Goal: Contribute content

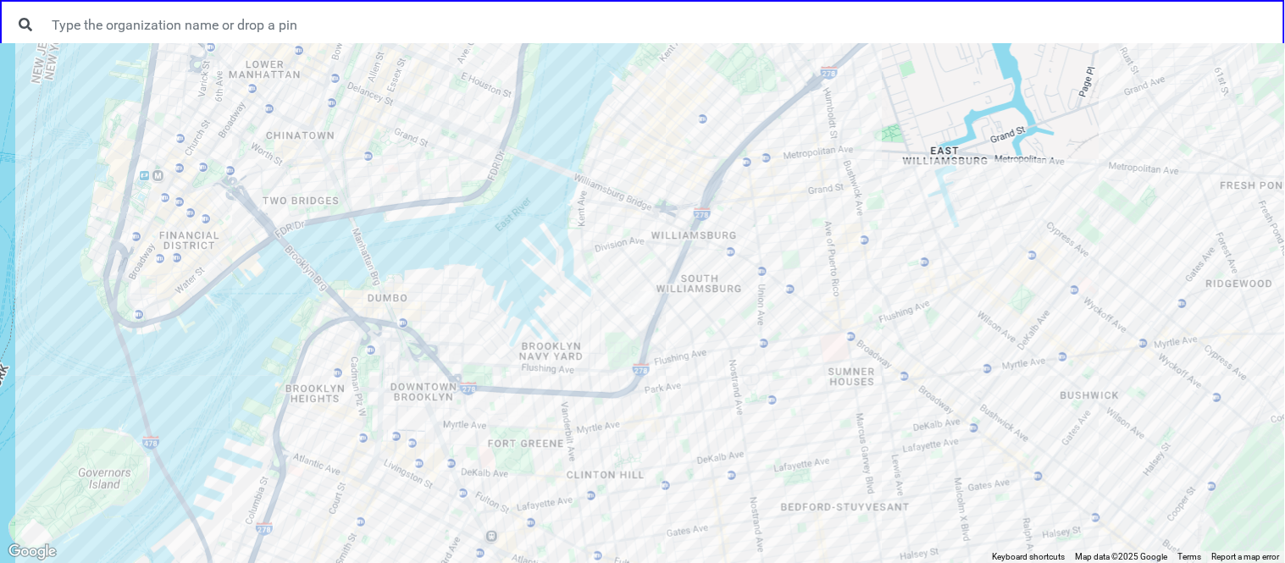
click at [821, 155] on div at bounding box center [642, 303] width 1285 height 520
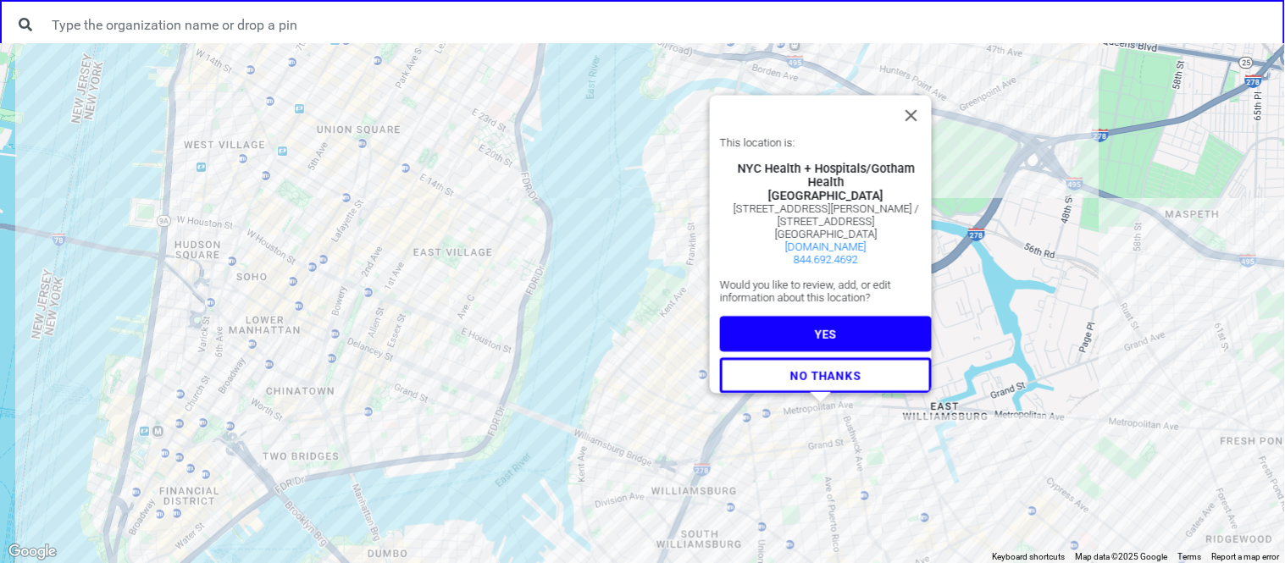
click at [818, 334] on button "YES" at bounding box center [826, 335] width 212 height 36
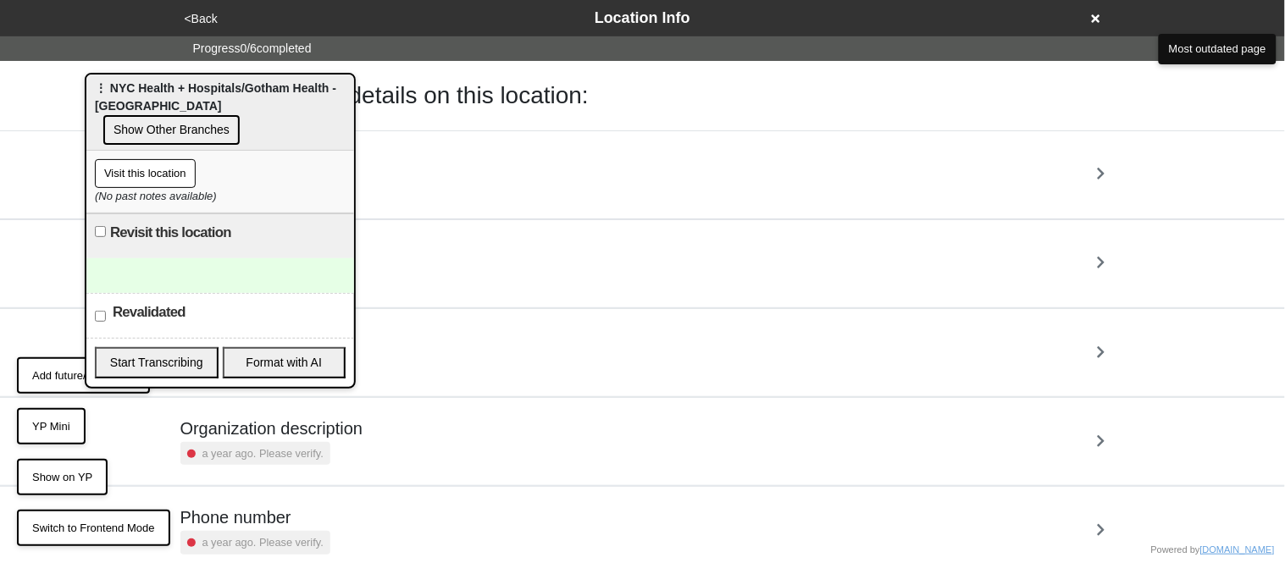
drag, startPoint x: 68, startPoint y: 100, endPoint x: 13, endPoint y: 89, distance: 56.1
click at [13, 89] on body "<Back Location Info Progress 0 / 6 completed Check all these details on this lo…" at bounding box center [642, 352] width 1285 height 704
click at [102, 302] on div "Revalidated" at bounding box center [220, 316] width 268 height 45
click at [70, 414] on button "YP Mini" at bounding box center [51, 426] width 69 height 37
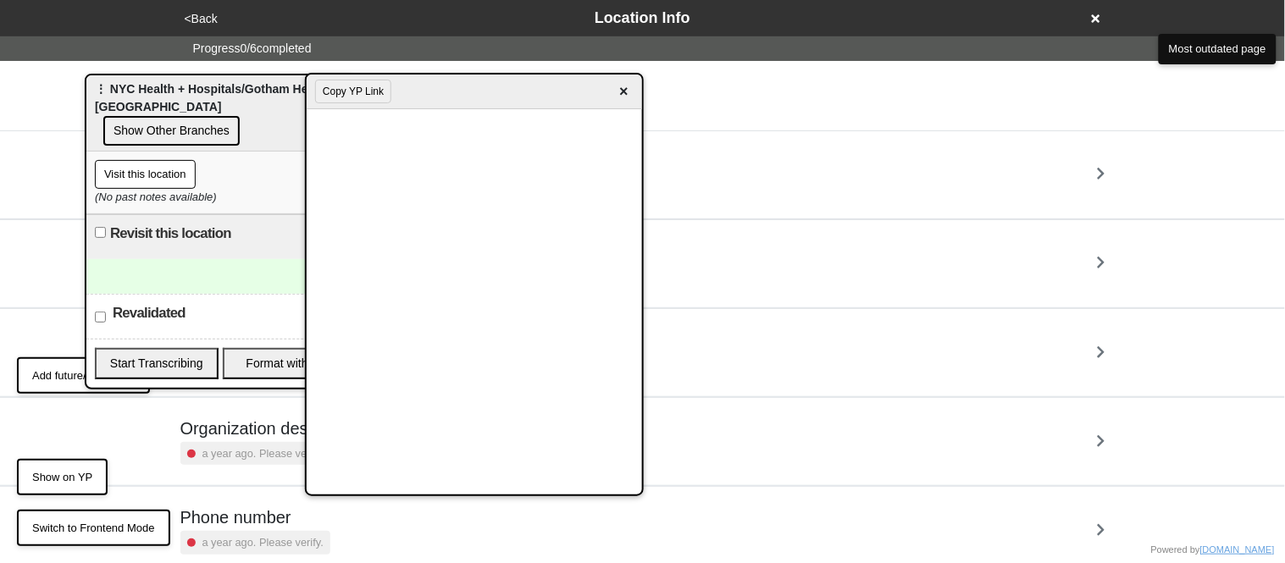
click at [628, 86] on span "×" at bounding box center [623, 91] width 19 height 23
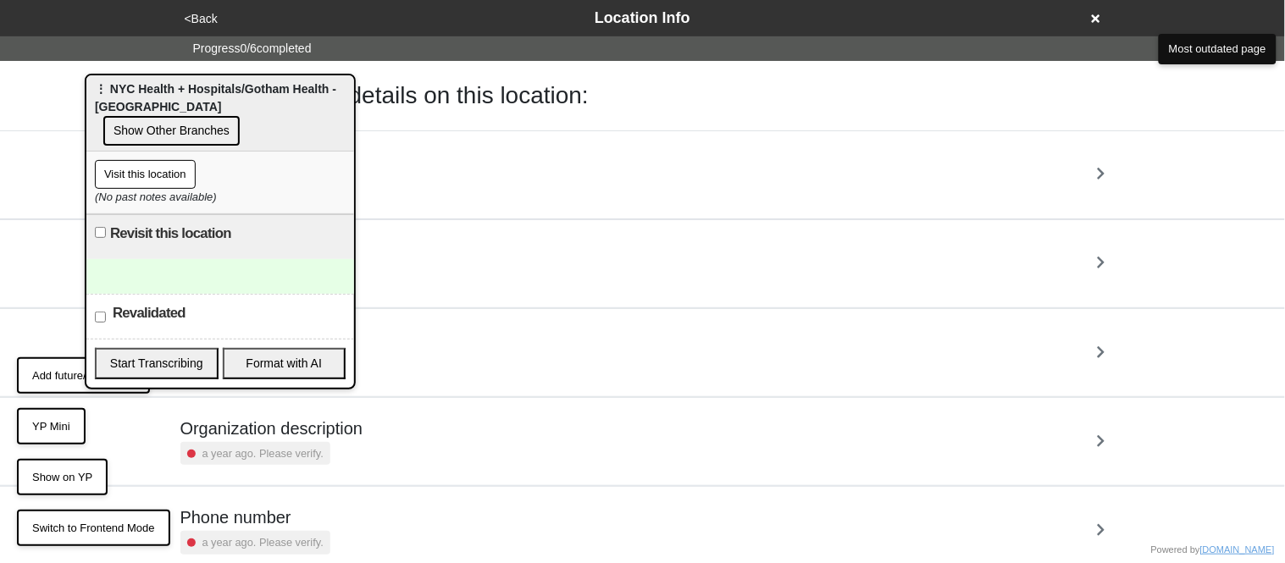
click at [188, 259] on div at bounding box center [220, 276] width 268 height 35
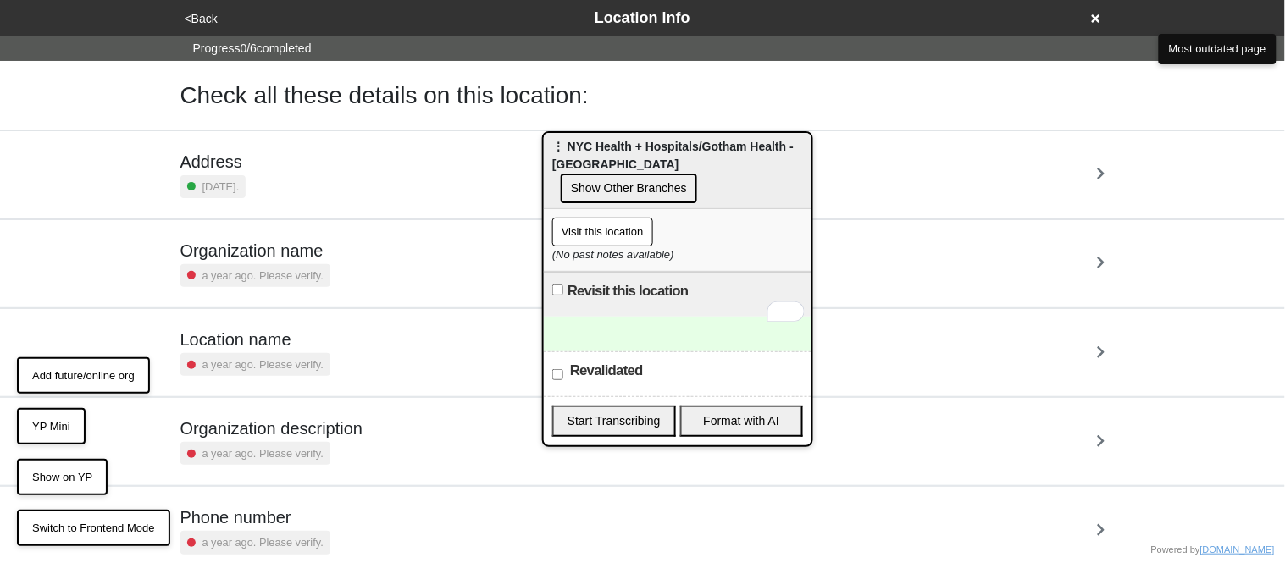
drag, startPoint x: 155, startPoint y: 96, endPoint x: 612, endPoint y: 153, distance: 460.9
click at [612, 153] on div "⋮ NYC Health + Hospitals/Gotham Health - Williamsburg Show Other Branches" at bounding box center [678, 171] width 268 height 76
click at [631, 317] on div "To enrich screen reader interactions, please activate Accessibility in Grammarl…" at bounding box center [678, 334] width 268 height 35
click at [650, 406] on button "Start Transcribing" at bounding box center [614, 421] width 124 height 31
click at [643, 318] on div "To enrich screen reader interactions, please activate Accessibility in Grammarl…" at bounding box center [678, 334] width 268 height 35
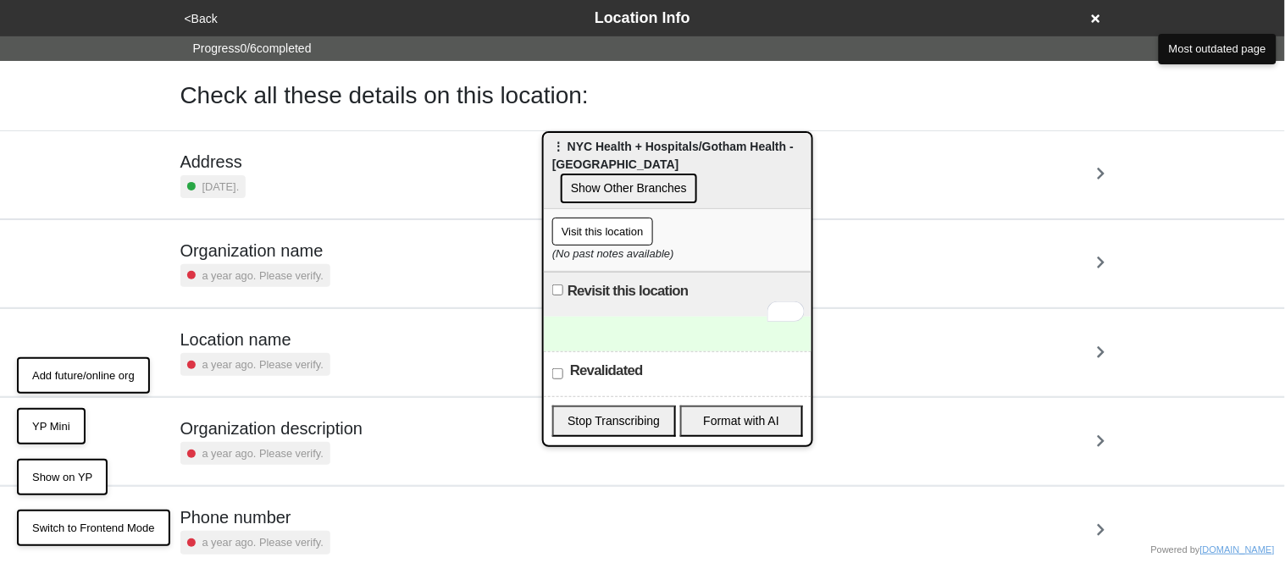
click at [602, 406] on button "Stop Transcribing" at bounding box center [614, 421] width 124 height 31
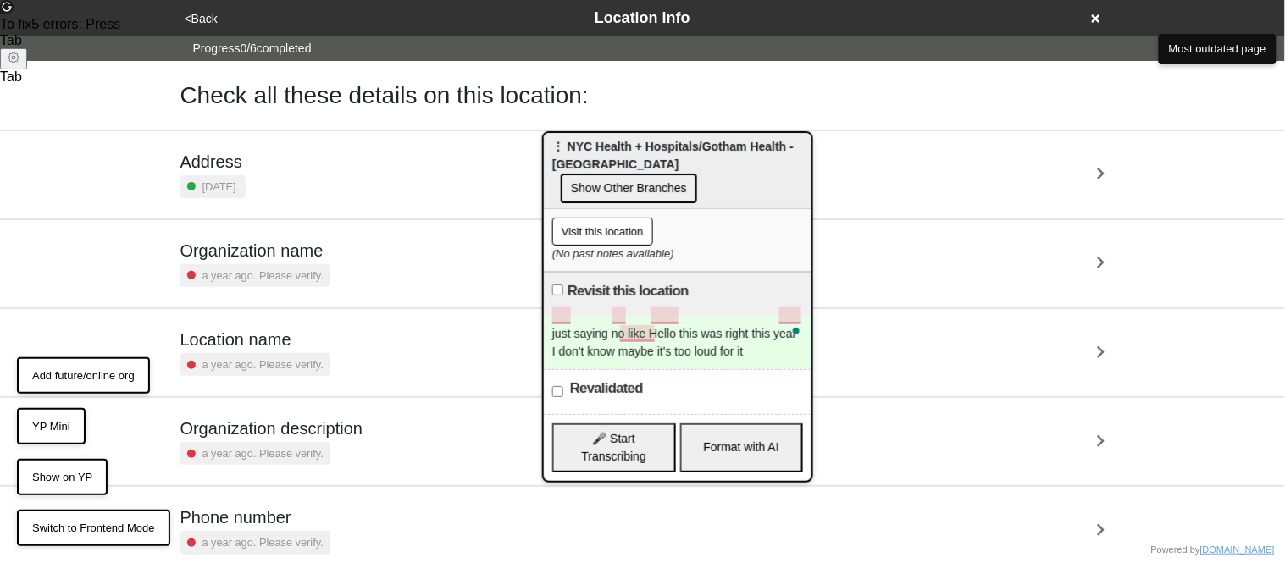
click at [631, 317] on div "just saying no like Hello this was right this year I don't know maybe it's too …" at bounding box center [678, 343] width 268 height 53
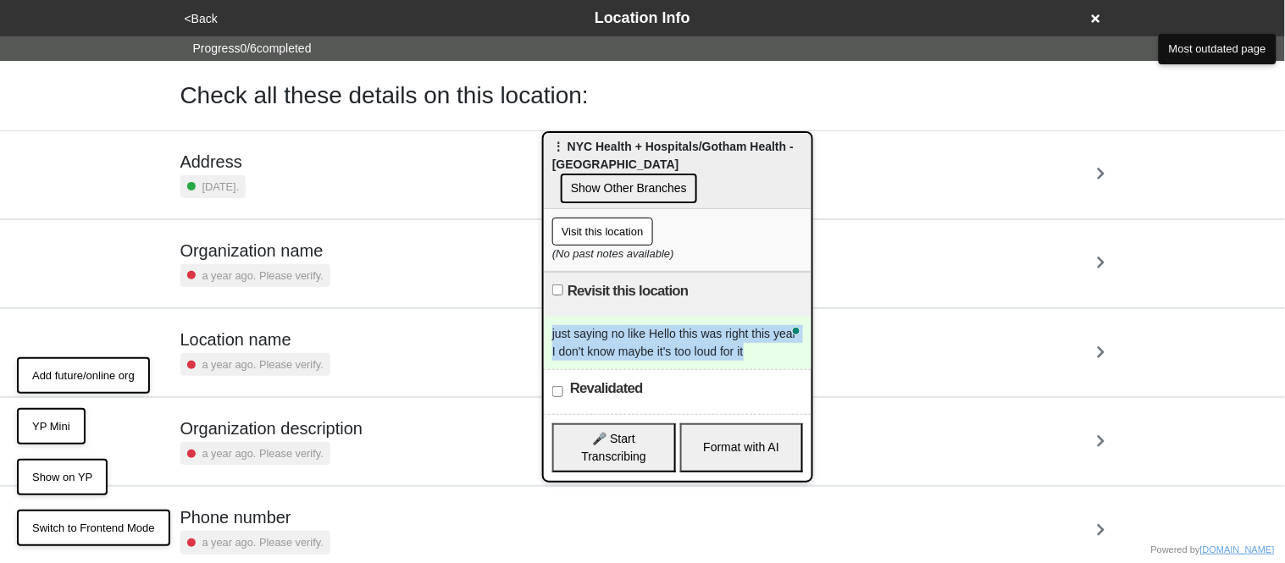
click at [631, 317] on div "just saying no like Hello this was right this year I don't know maybe it's too …" at bounding box center [678, 343] width 268 height 53
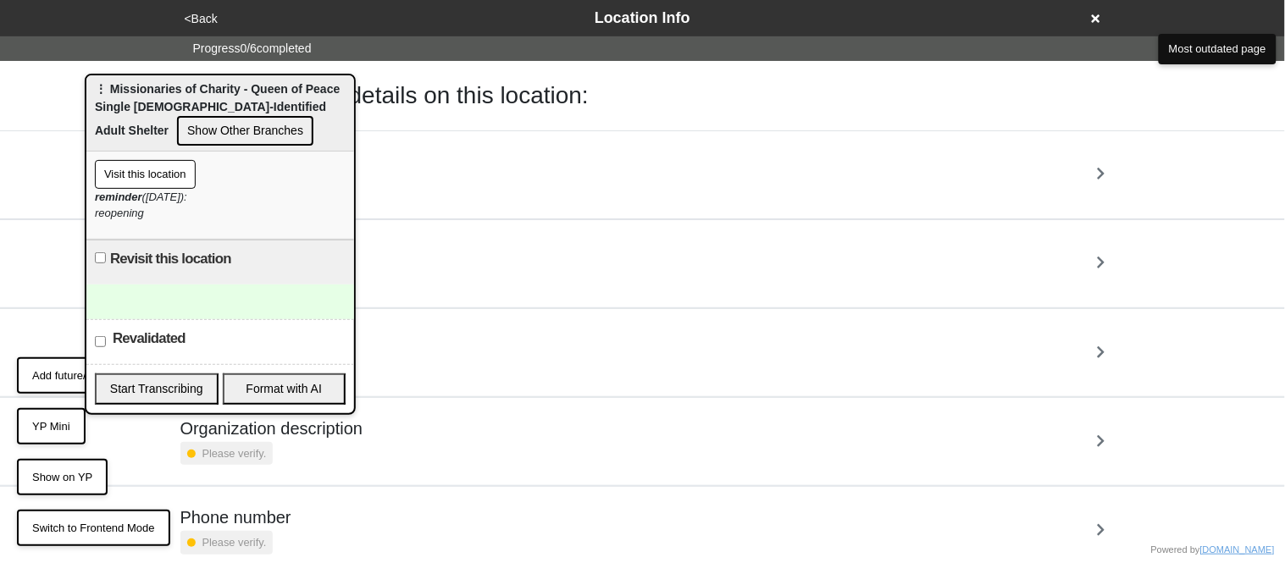
click at [99, 252] on input "Revisit this location" at bounding box center [100, 257] width 11 height 11
checkbox input "true"
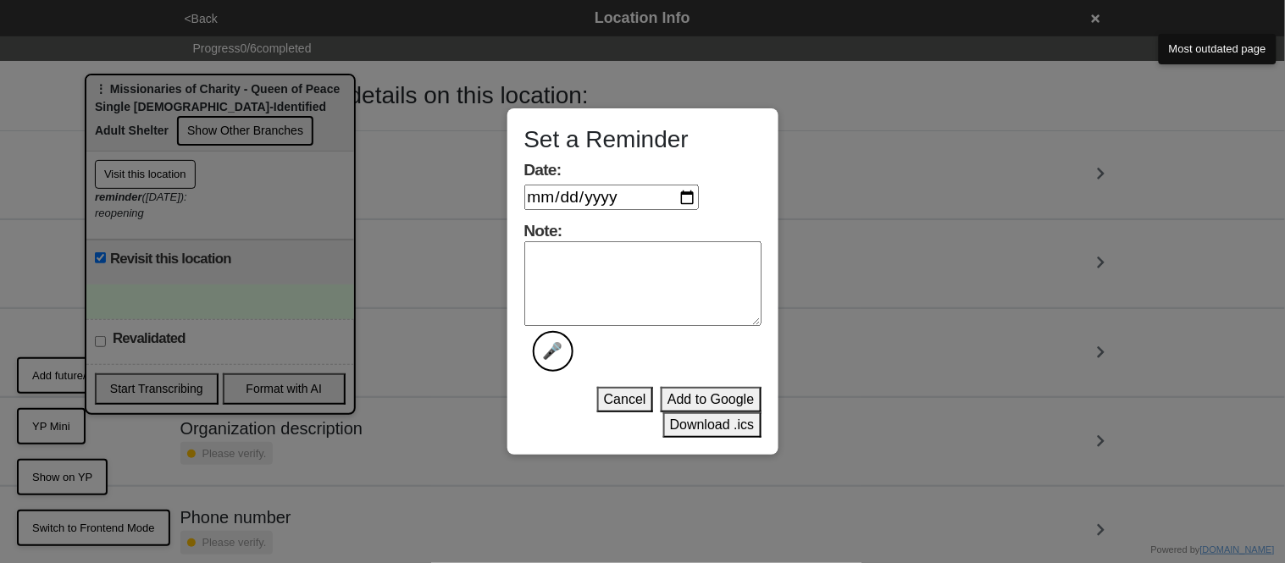
click at [692, 191] on input "Date:" at bounding box center [611, 197] width 174 height 25
type input "2025-08-20"
click at [621, 230] on label "Note: 🎤" at bounding box center [642, 296] width 237 height 151
click at [621, 241] on textarea "Note: 🎤" at bounding box center [642, 283] width 237 height 85
type textarea "uoyghuojikl"
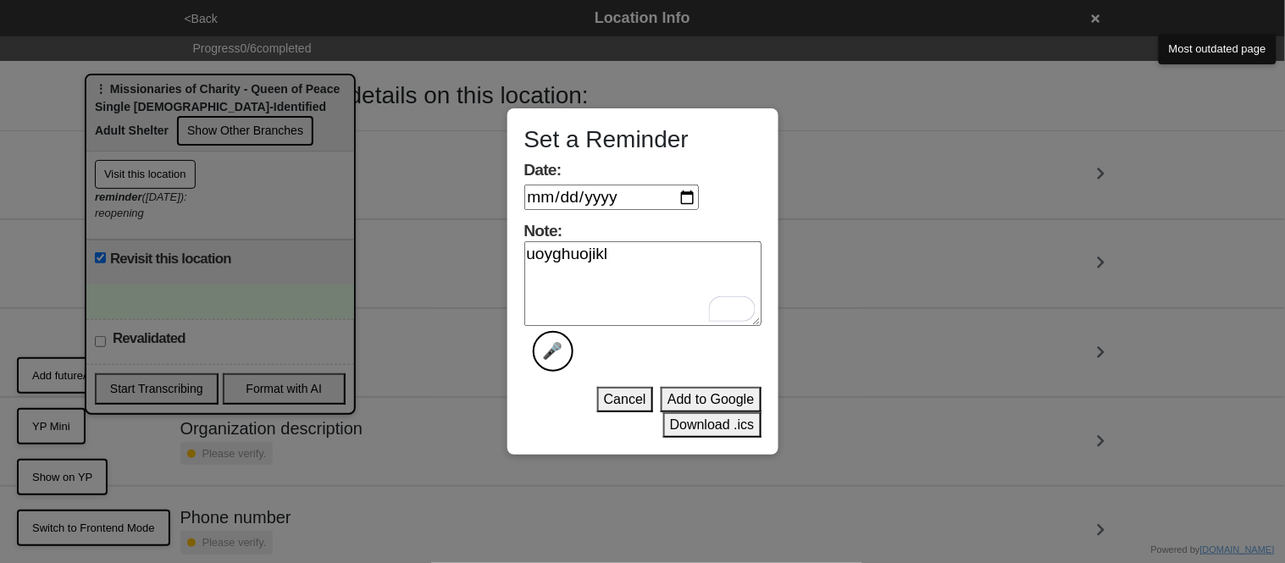
click at [683, 400] on button "Add to Google" at bounding box center [711, 399] width 100 height 25
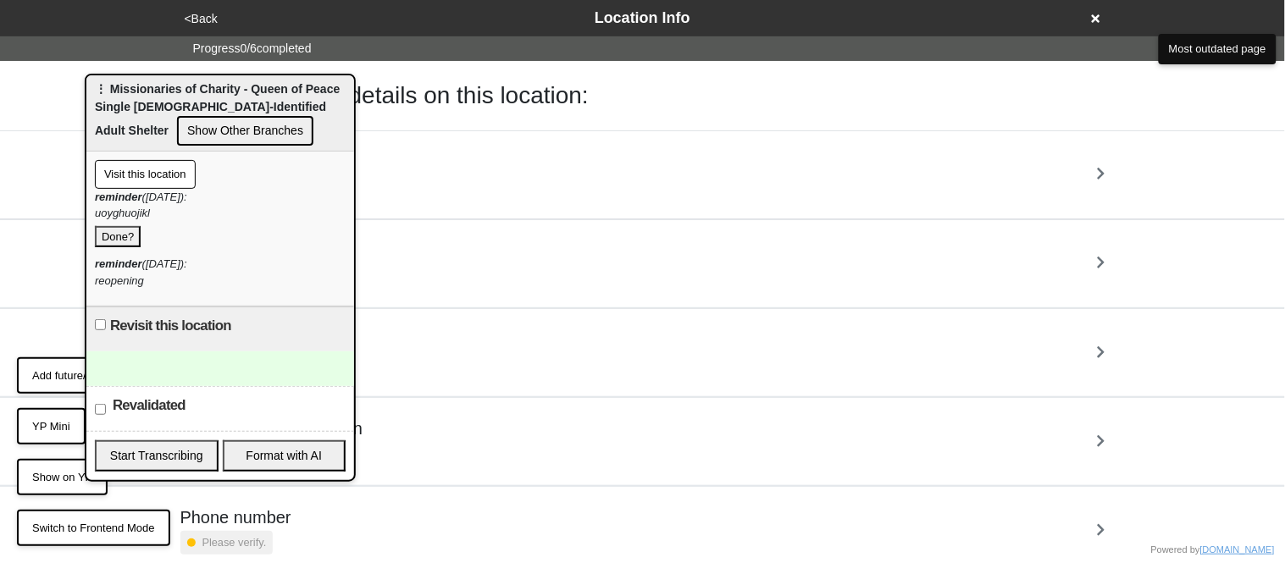
click at [119, 237] on button "Done?" at bounding box center [118, 237] width 46 height 22
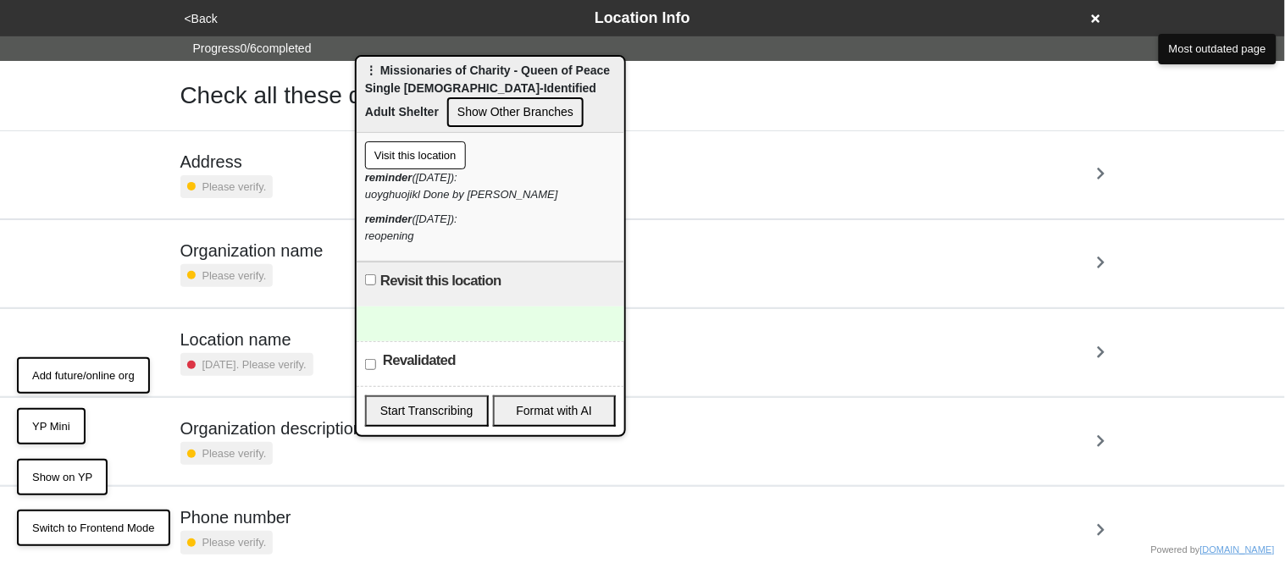
drag, startPoint x: 183, startPoint y: 93, endPoint x: 493, endPoint y: 81, distance: 310.2
click at [493, 81] on div "⋮ Missionaries of Charity - Queen of Peace Single [DEMOGRAPHIC_DATA]-Identified…" at bounding box center [491, 95] width 268 height 76
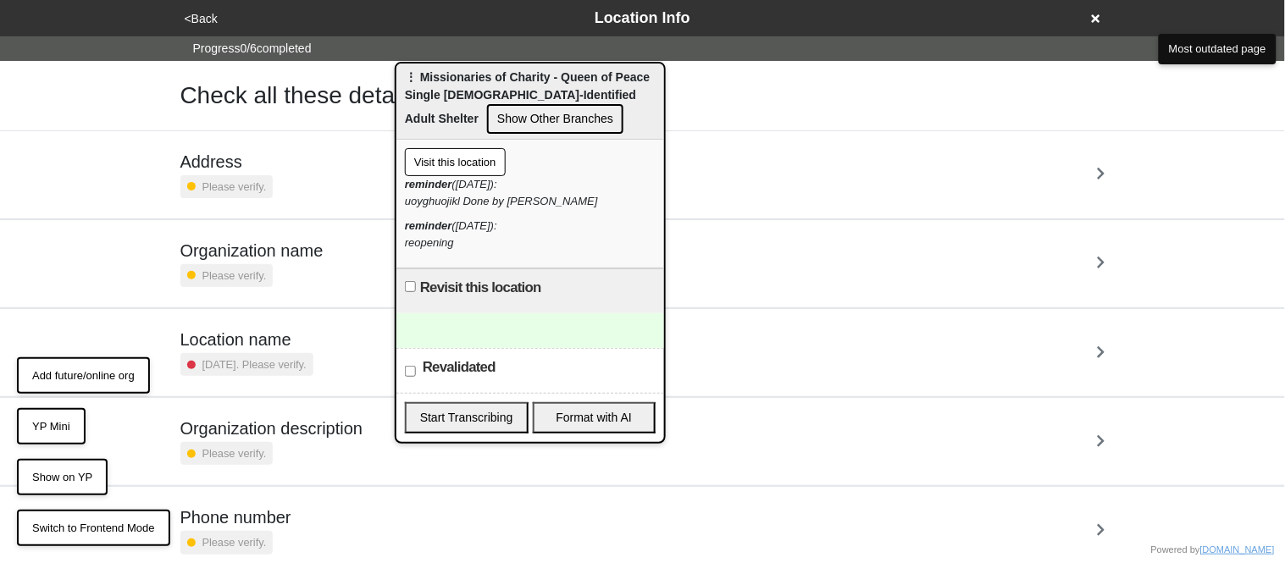
click at [504, 106] on button "Show Other Branches" at bounding box center [555, 119] width 136 height 30
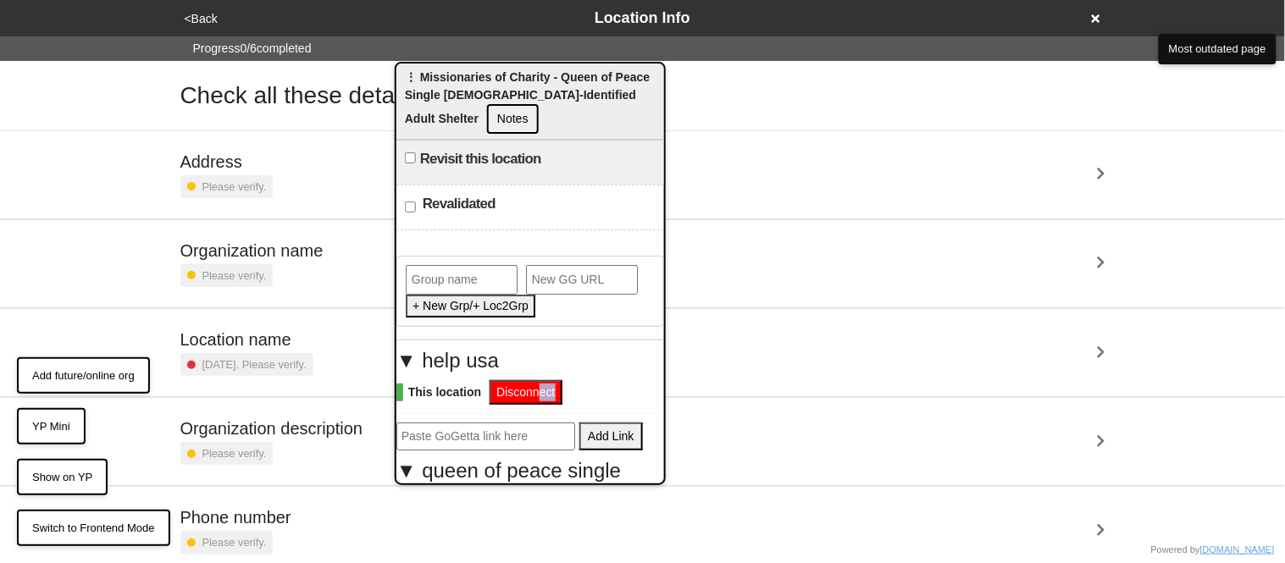
click at [539, 397] on usa-group-content "This location Disconnect Add Link" at bounding box center [530, 415] width 268 height 70
click at [529, 393] on button "Disconnect" at bounding box center [525, 392] width 72 height 25
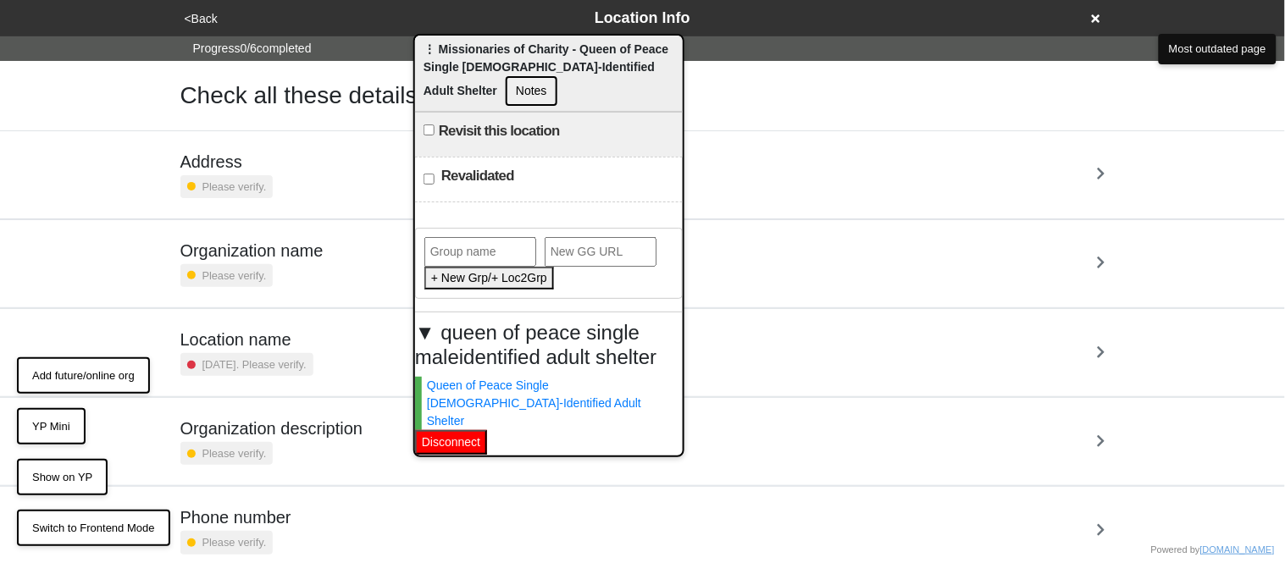
drag, startPoint x: 524, startPoint y: 86, endPoint x: 543, endPoint y: 58, distance: 33.6
click at [543, 58] on div "⋮ Missionaries of Charity - Queen of Peace Single Male-Identified Adult Shelter…" at bounding box center [549, 74] width 268 height 76
click at [553, 326] on h4 "▼ queen of peace single maleidentified adult shelter" at bounding box center [549, 345] width 268 height 49
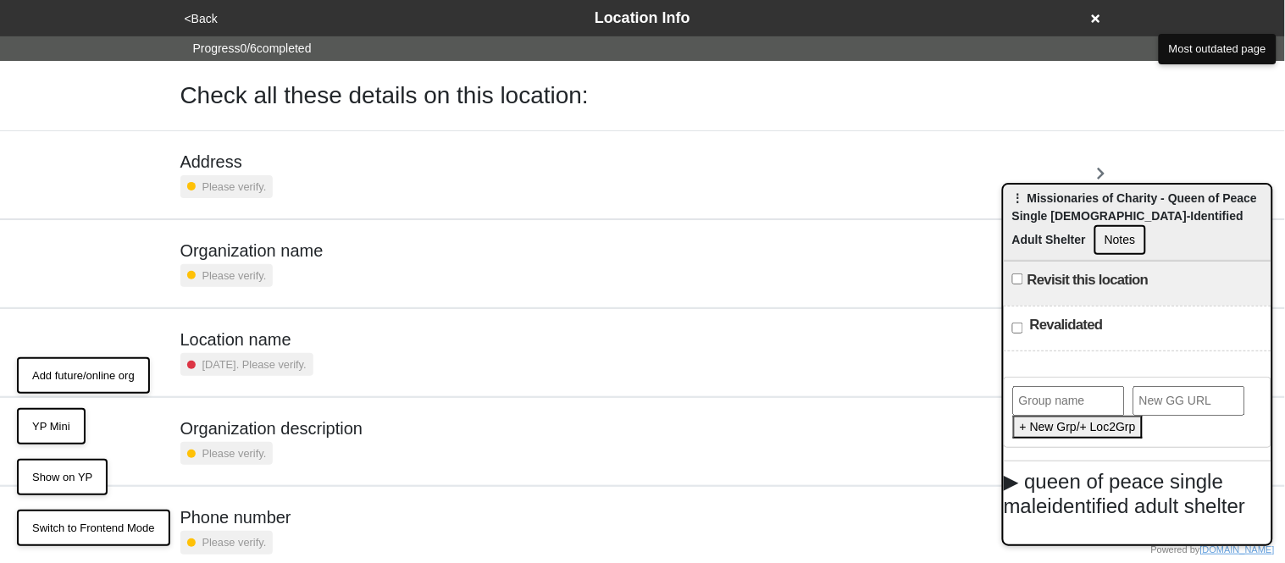
drag, startPoint x: 603, startPoint y: 49, endPoint x: 1192, endPoint y: 198, distance: 607.9
click at [1192, 198] on div "⋮ Missionaries of Charity - Queen of Peace Single Male-Identified Adult Shelter…" at bounding box center [1137, 223] width 268 height 76
click at [1146, 193] on div "⋮ Missionaries of Charity - Queen of Peace Single Male-Identified Adult Shelter…" at bounding box center [1138, 223] width 268 height 76
drag, startPoint x: 1192, startPoint y: 198, endPoint x: 1111, endPoint y: 185, distance: 82.3
click at [1111, 185] on div "⋮ Missionaries of Charity - Queen of Peace Single Male-Identified Adult Shelter…" at bounding box center [1138, 223] width 268 height 76
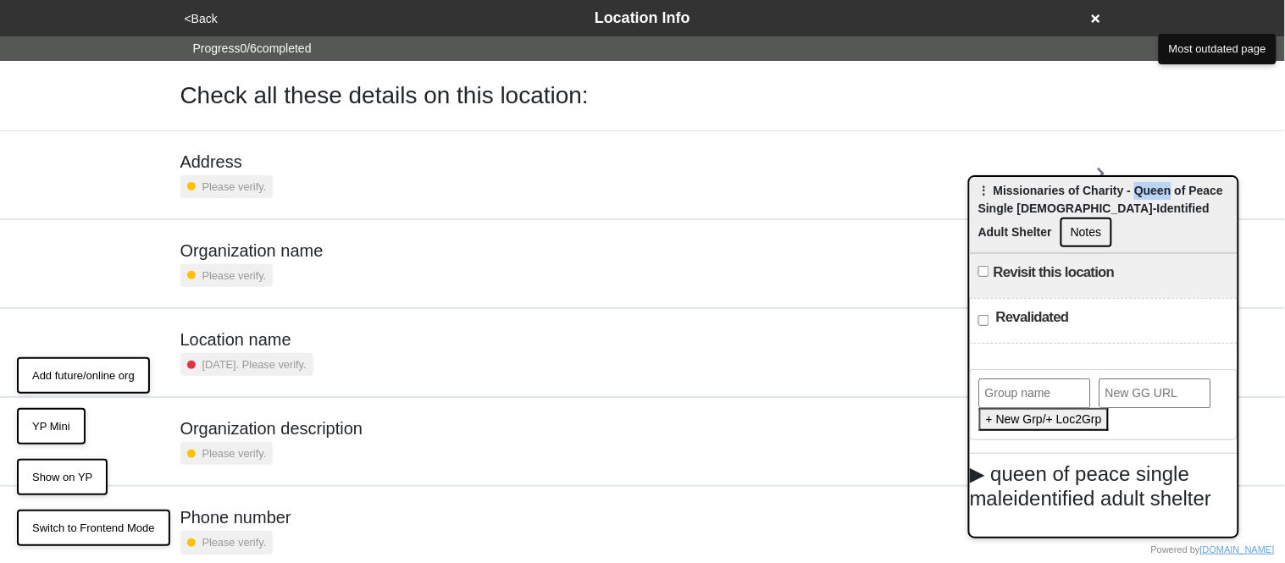
click at [1060, 227] on button "Notes" at bounding box center [1086, 233] width 52 height 30
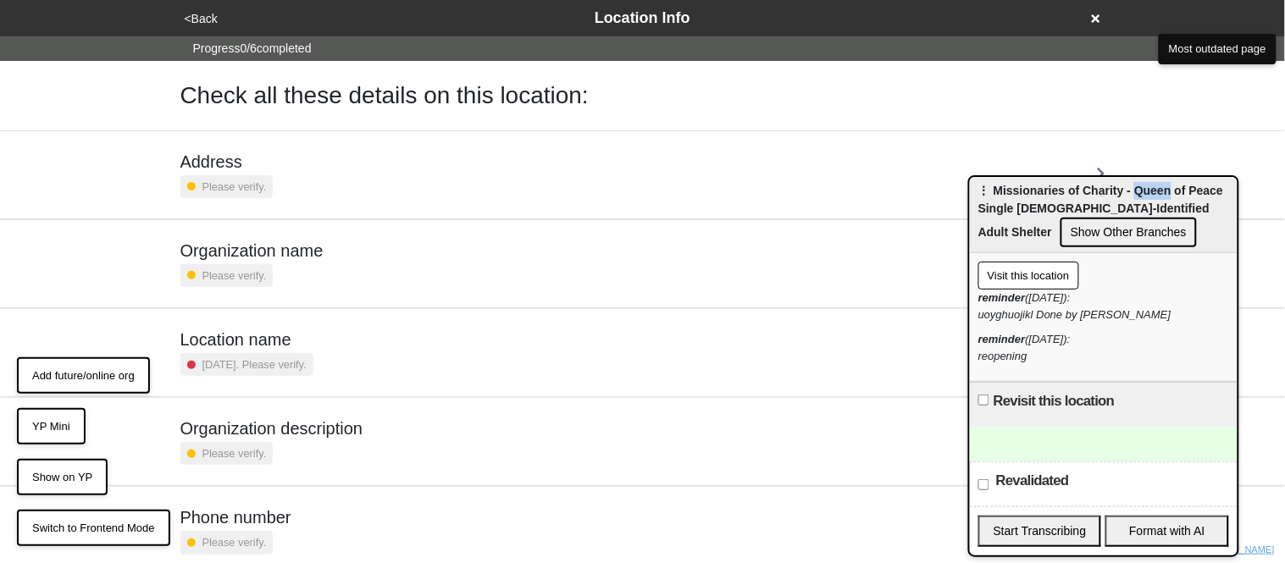
click at [1032, 269] on button "Visit this location" at bounding box center [1028, 276] width 101 height 29
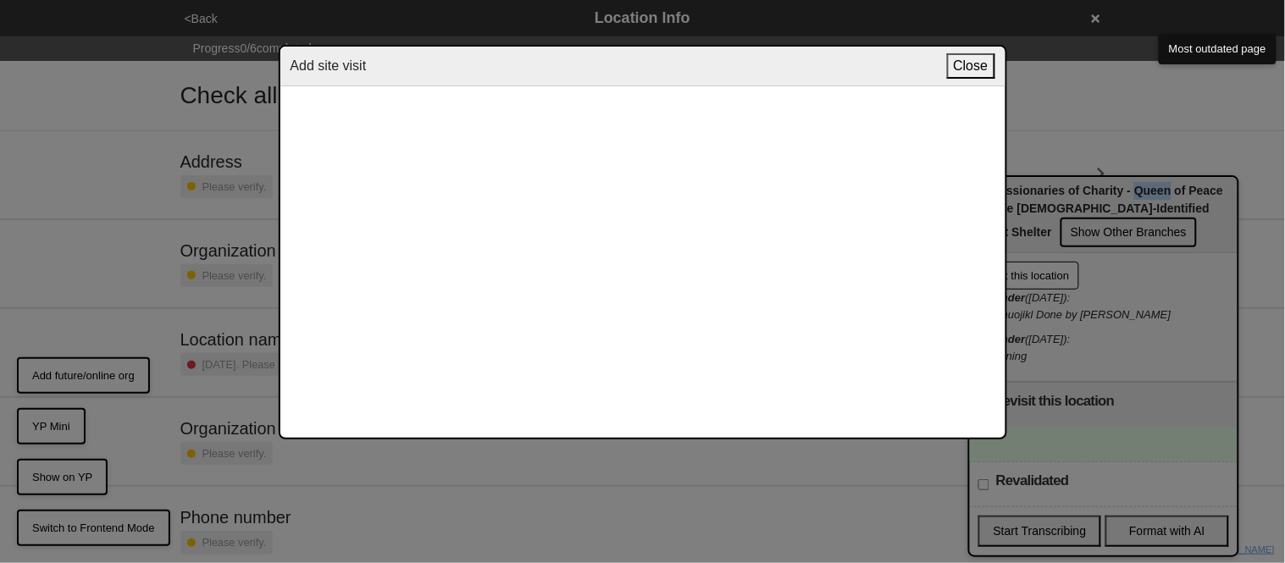
click at [978, 53] on button "Close" at bounding box center [971, 65] width 48 height 25
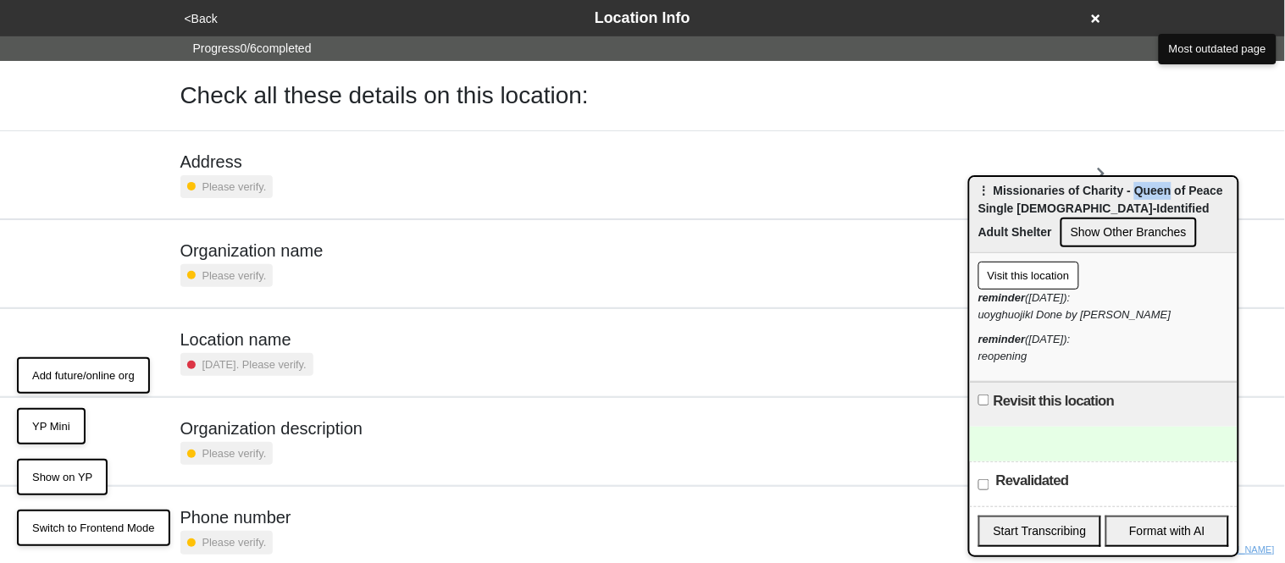
click at [1006, 263] on button "Visit this location" at bounding box center [1028, 276] width 101 height 29
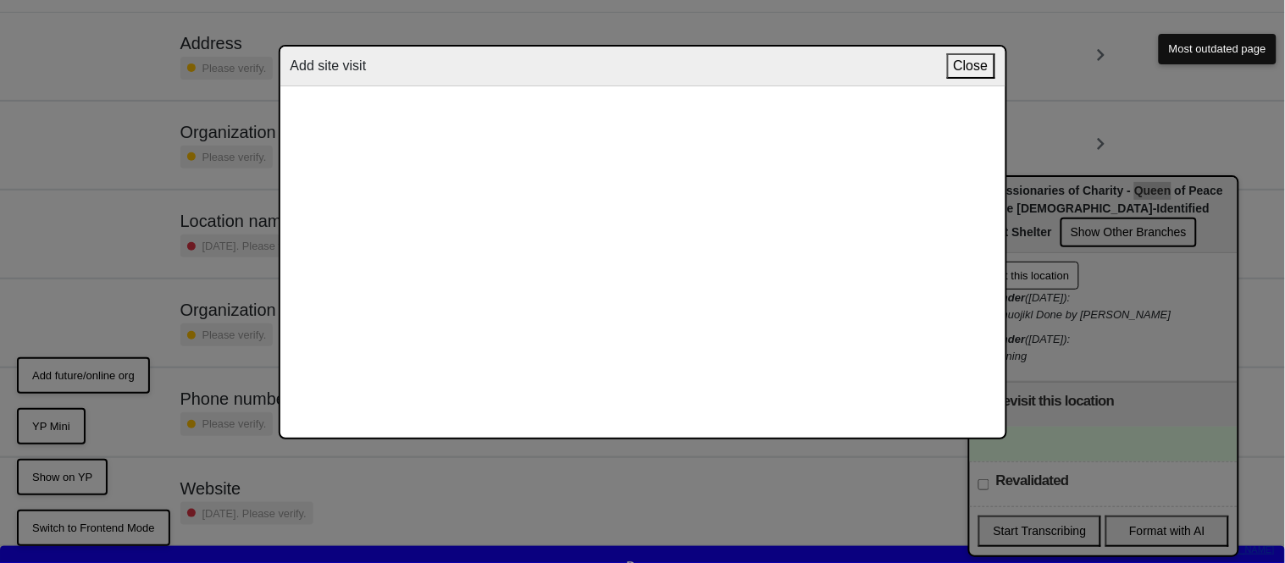
scroll to position [141, 0]
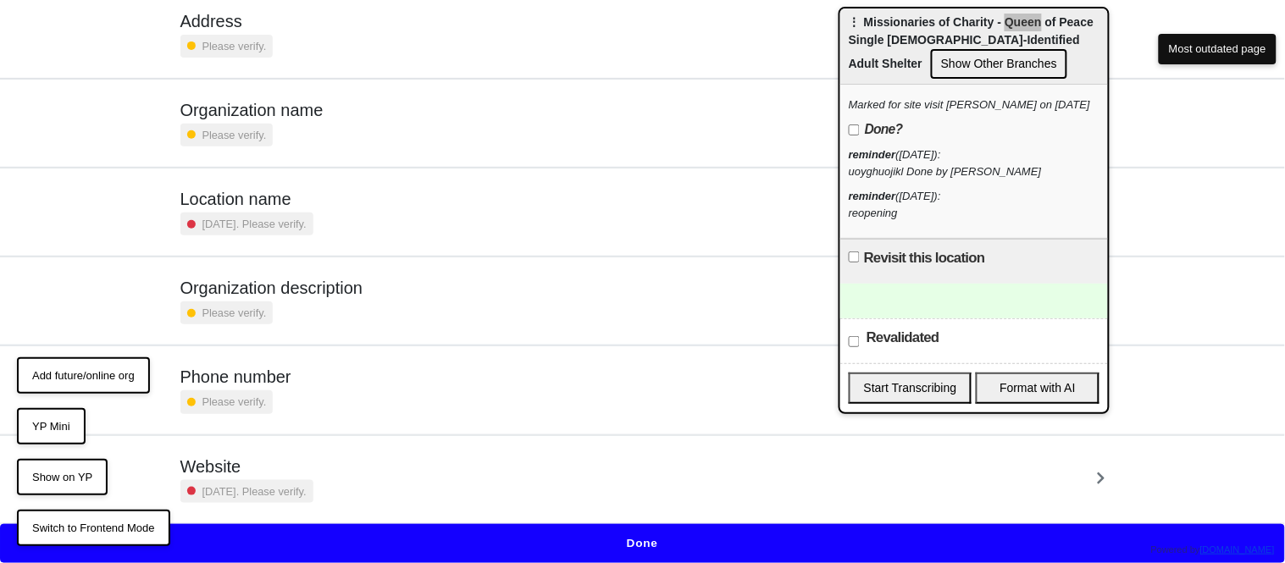
drag, startPoint x: 1030, startPoint y: 175, endPoint x: 896, endPoint y: 3, distance: 218.5
click at [896, 8] on div "⋮ Missionaries of Charity - Queen of Peace Single Male-Identified Adult Shelter…" at bounding box center [974, 46] width 268 height 76
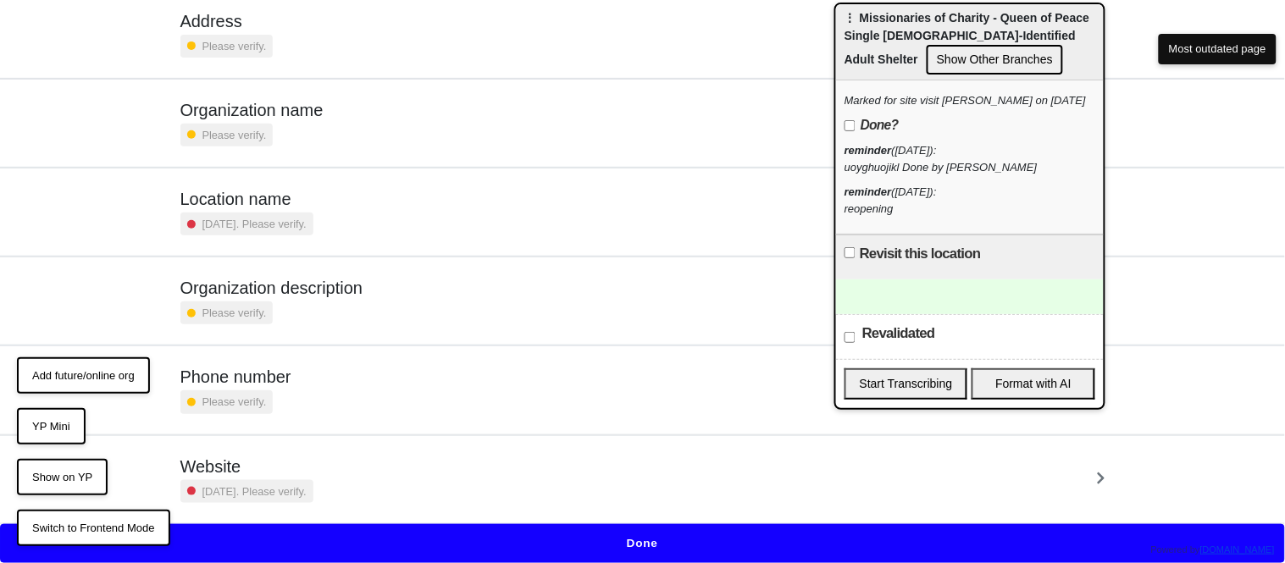
click at [958, 98] on div "Marked for site visit [PERSON_NAME] on [DATE]" at bounding box center [969, 100] width 251 height 17
click at [888, 135] on div "Marked for site visit kiesha on Aug 20, 25 Done?" at bounding box center [969, 117] width 251 height 51
click at [871, 129] on label "Done?" at bounding box center [871, 125] width 54 height 20
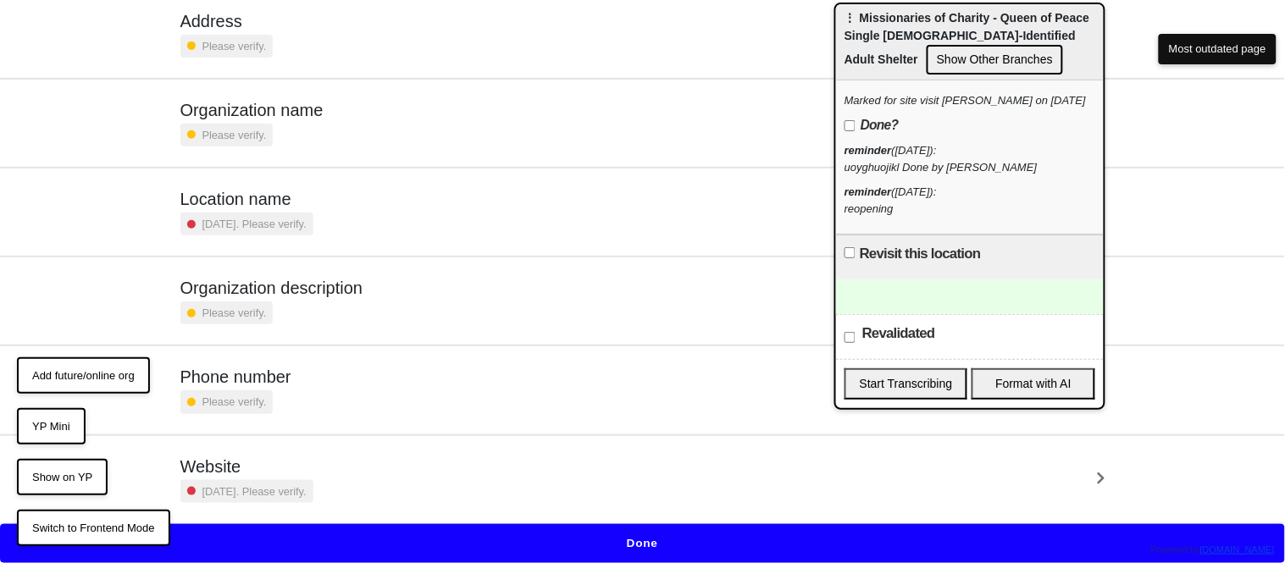
click at [855, 129] on input "Done?" at bounding box center [849, 125] width 11 height 11
checkbox input "true"
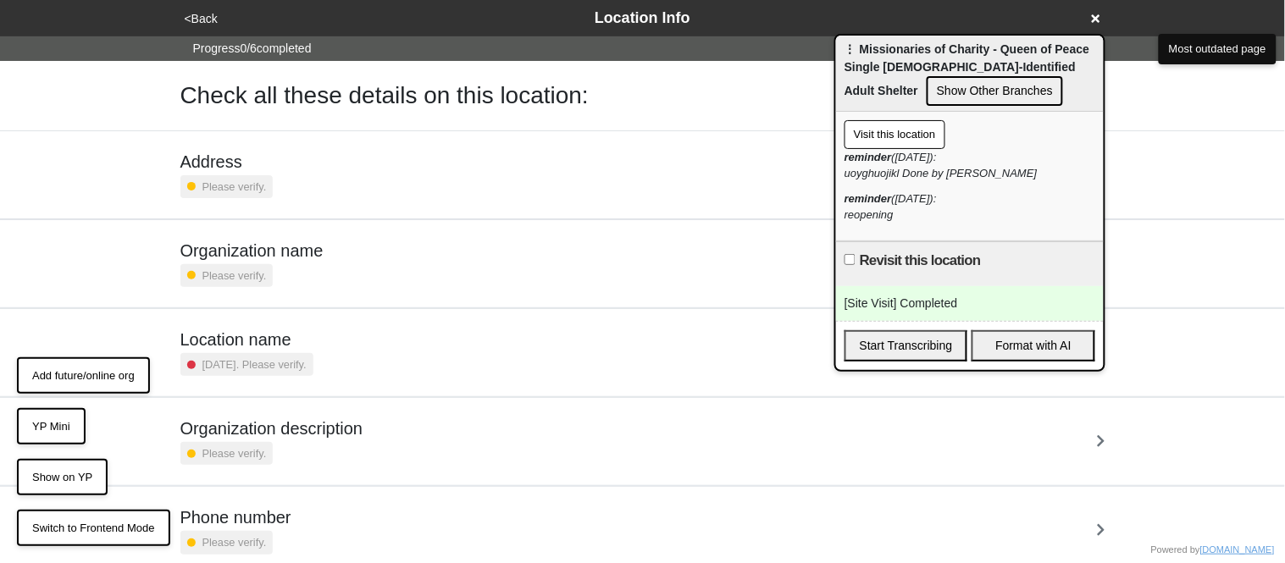
click at [897, 141] on button "Visit this location" at bounding box center [894, 134] width 101 height 29
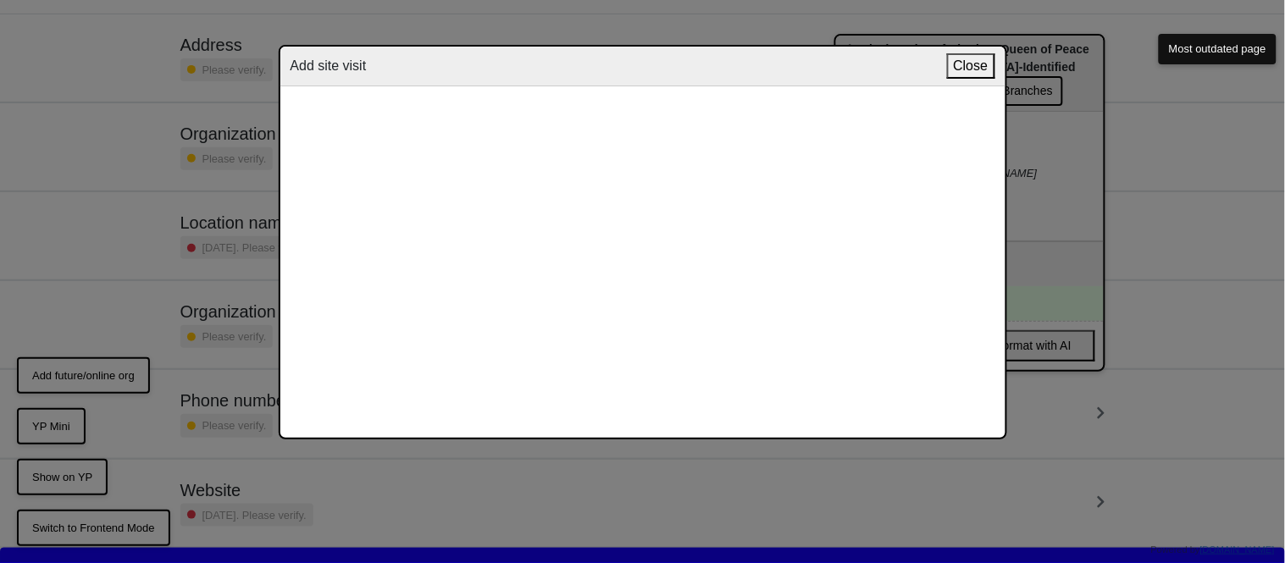
scroll to position [141, 0]
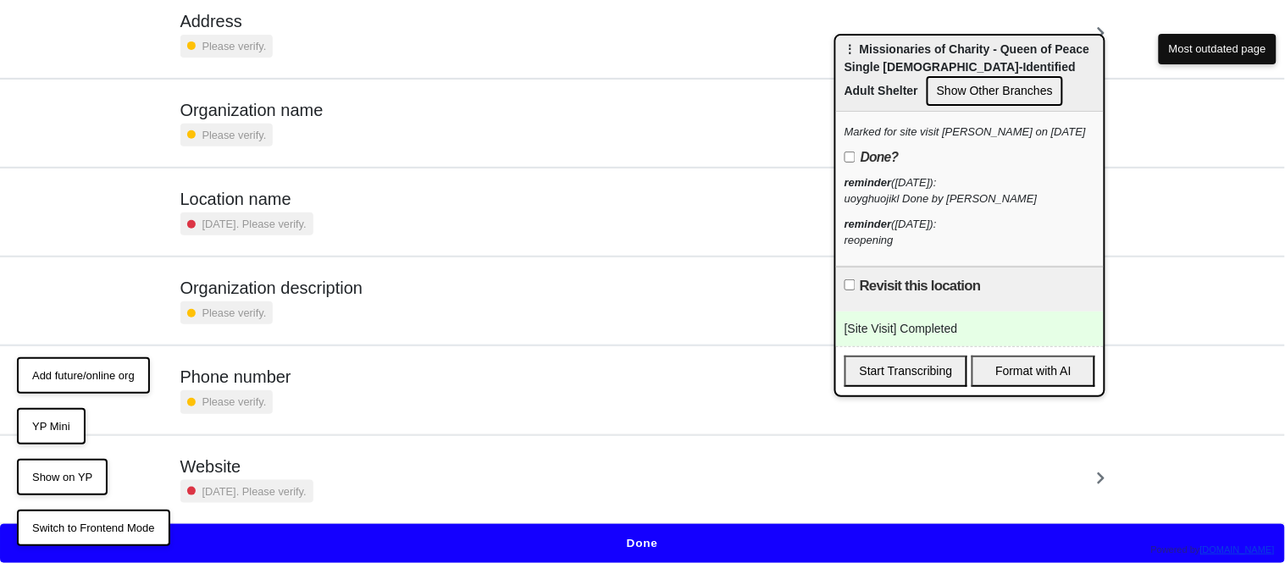
click at [54, 436] on button "YP Mini" at bounding box center [51, 426] width 69 height 37
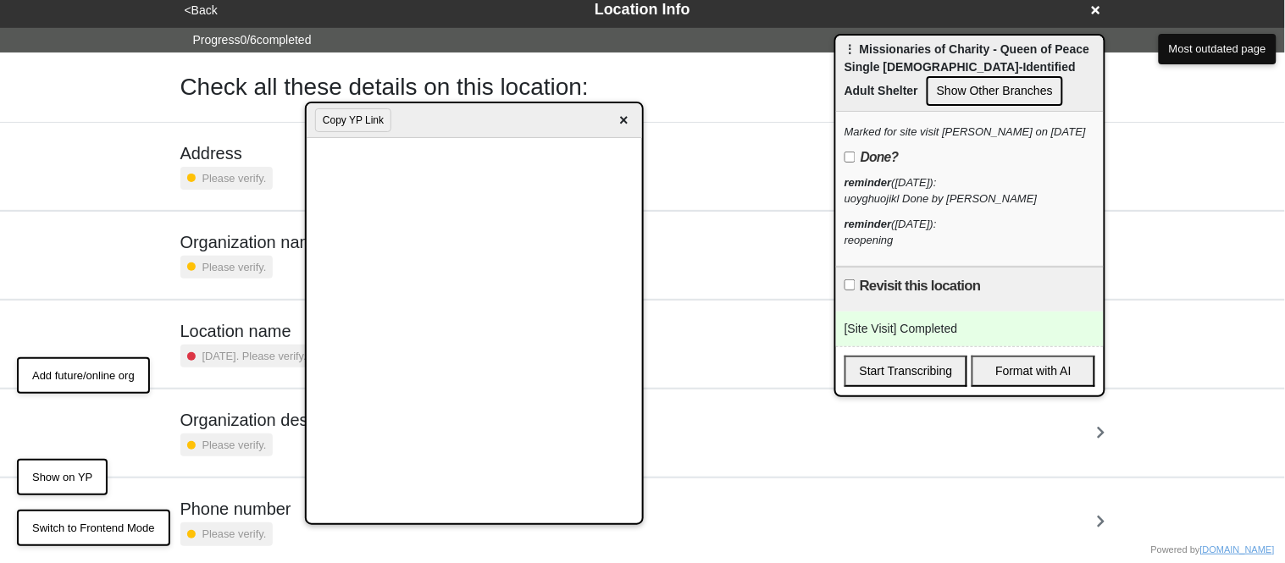
scroll to position [10, 0]
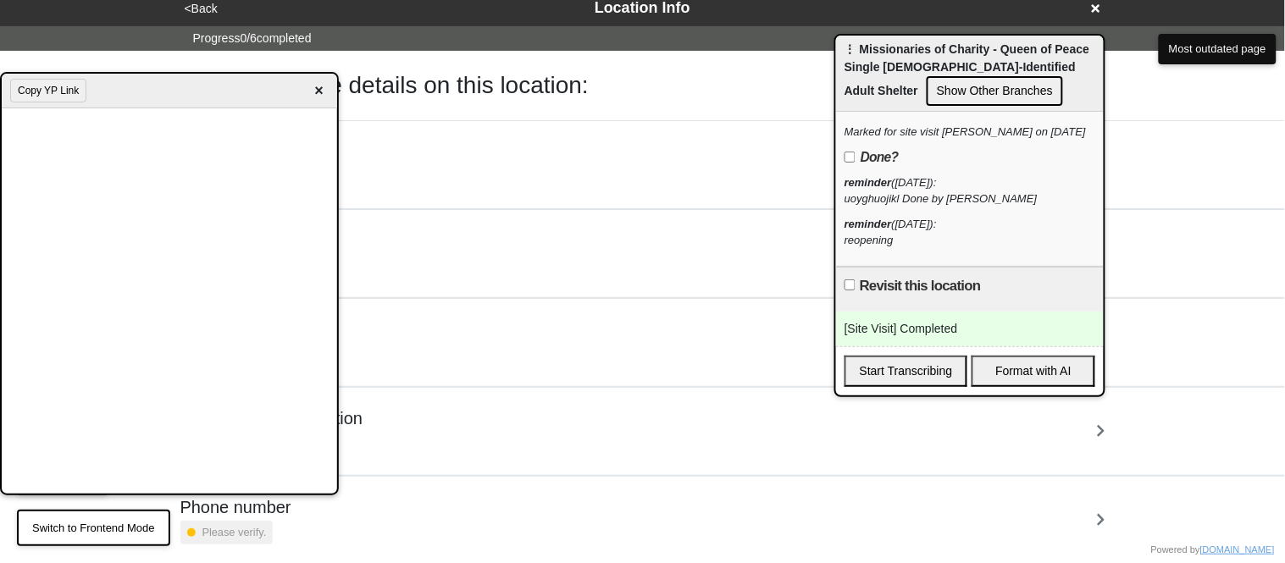
drag, startPoint x: 402, startPoint y: 113, endPoint x: 75, endPoint y: 85, distance: 328.1
click at [75, 85] on div "Copy YP Link ×" at bounding box center [169, 91] width 335 height 35
click at [317, 86] on span "×" at bounding box center [318, 91] width 19 height 23
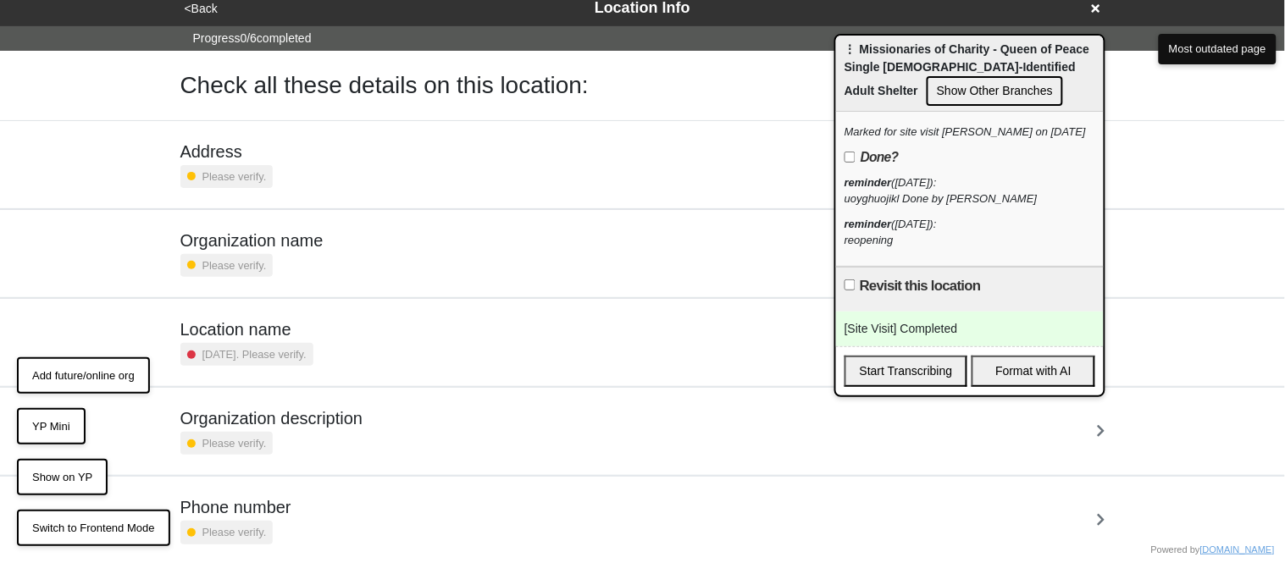
click at [111, 372] on button "Add future/online org" at bounding box center [83, 375] width 133 height 37
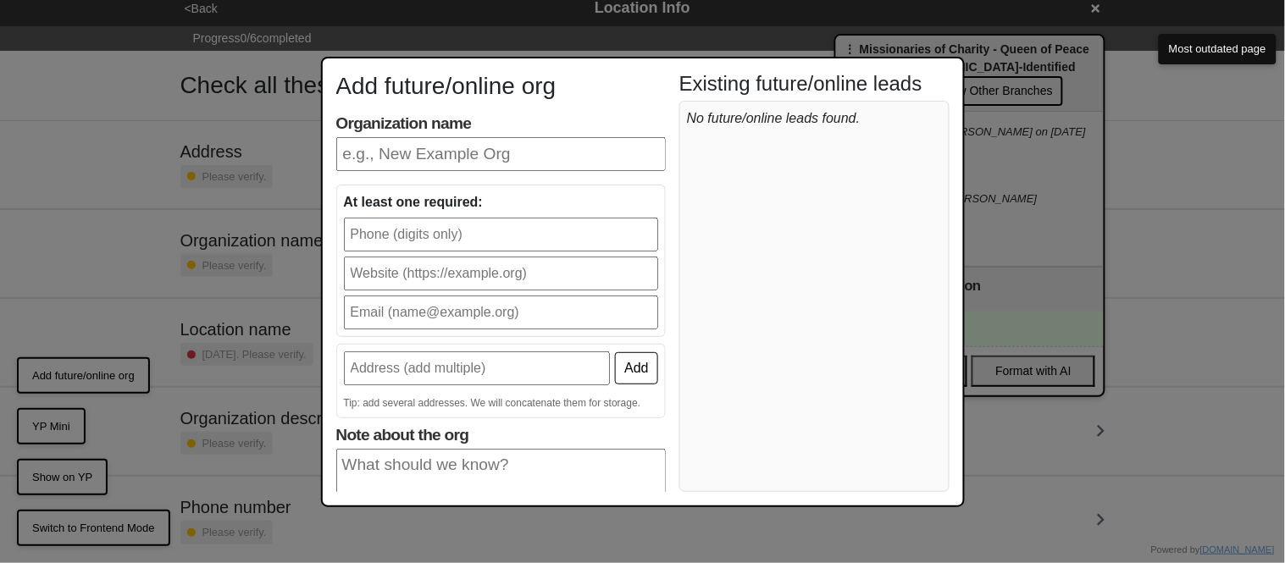
click at [493, 153] on input "Organization name" at bounding box center [500, 154] width 329 height 34
click at [472, 159] on input "Organization name" at bounding box center [500, 154] width 329 height 34
type input "yuyig"
click at [445, 234] on input "text" at bounding box center [501, 235] width 314 height 34
type input "tfyugi"
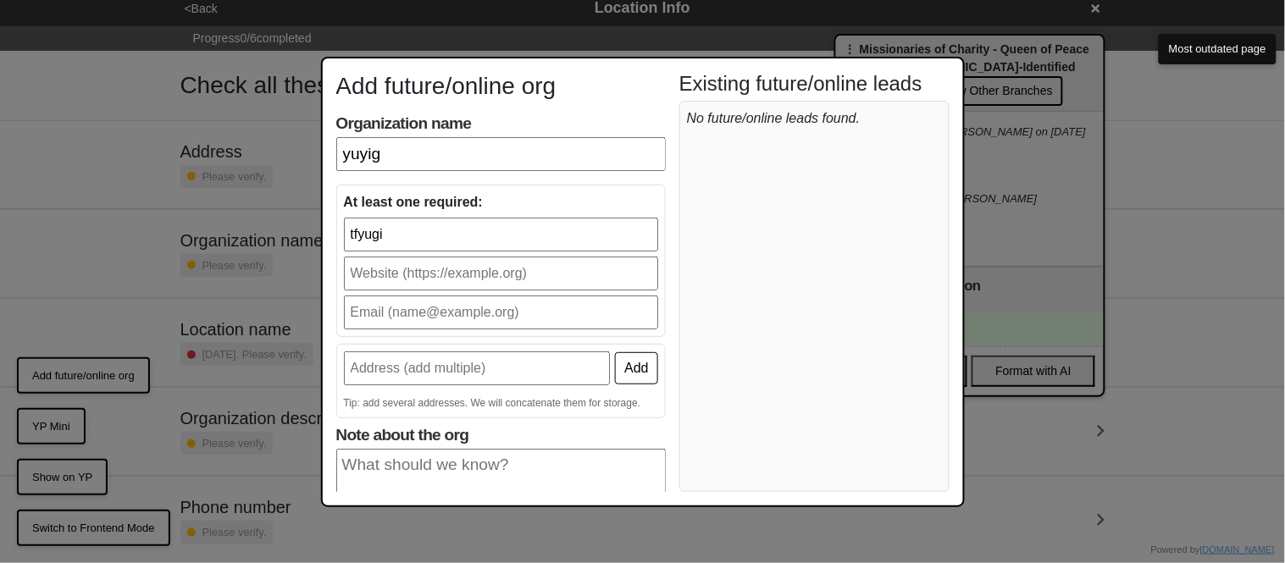
click at [463, 351] on input "text" at bounding box center [477, 368] width 267 height 34
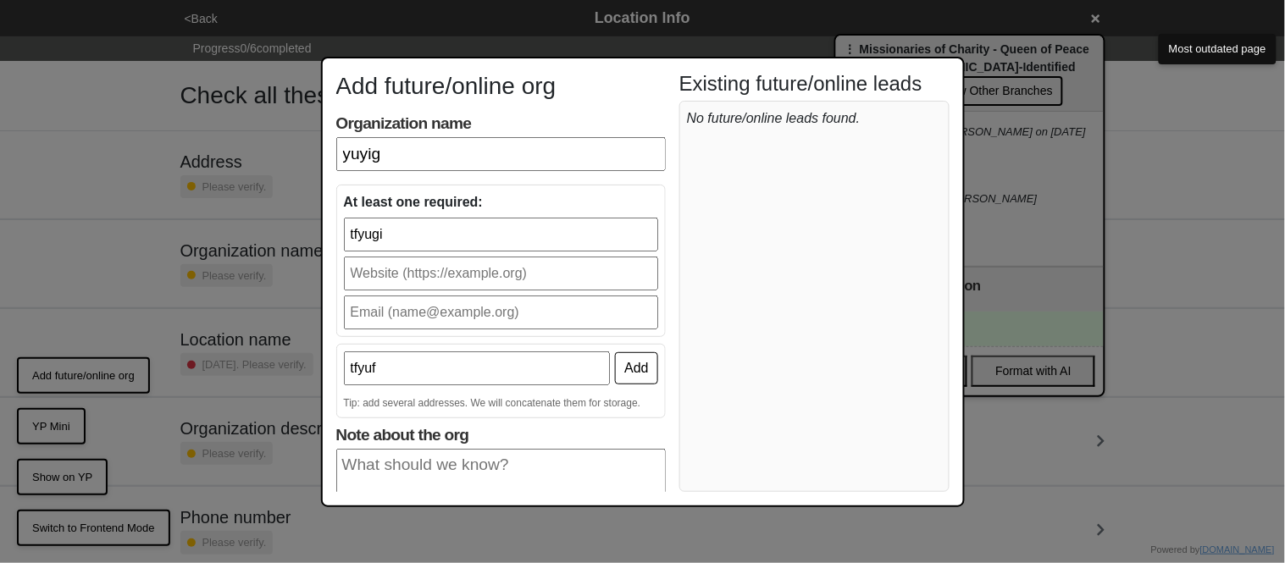
type input "tfyuf"
click at [644, 375] on button "Add" at bounding box center [636, 368] width 42 height 32
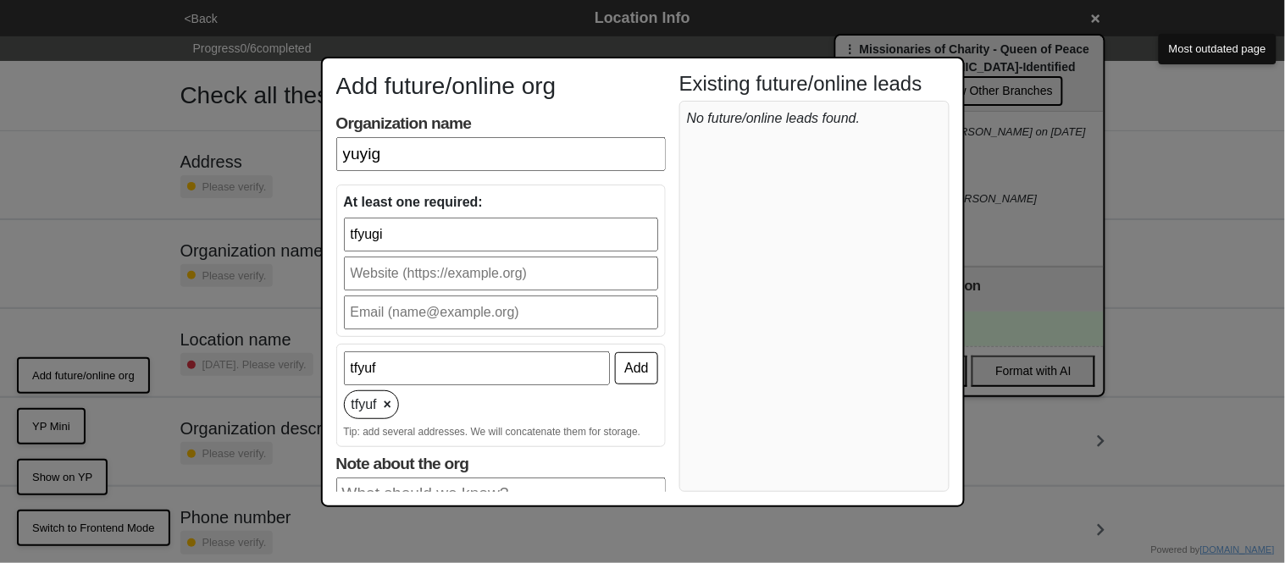
click at [647, 185] on div "At least one required: tfyugi" at bounding box center [500, 261] width 329 height 152
drag, startPoint x: 647, startPoint y: 185, endPoint x: 645, endPoint y: 194, distance: 9.5
click at [645, 194] on div "At least one required: tfyugi" at bounding box center [500, 261] width 329 height 152
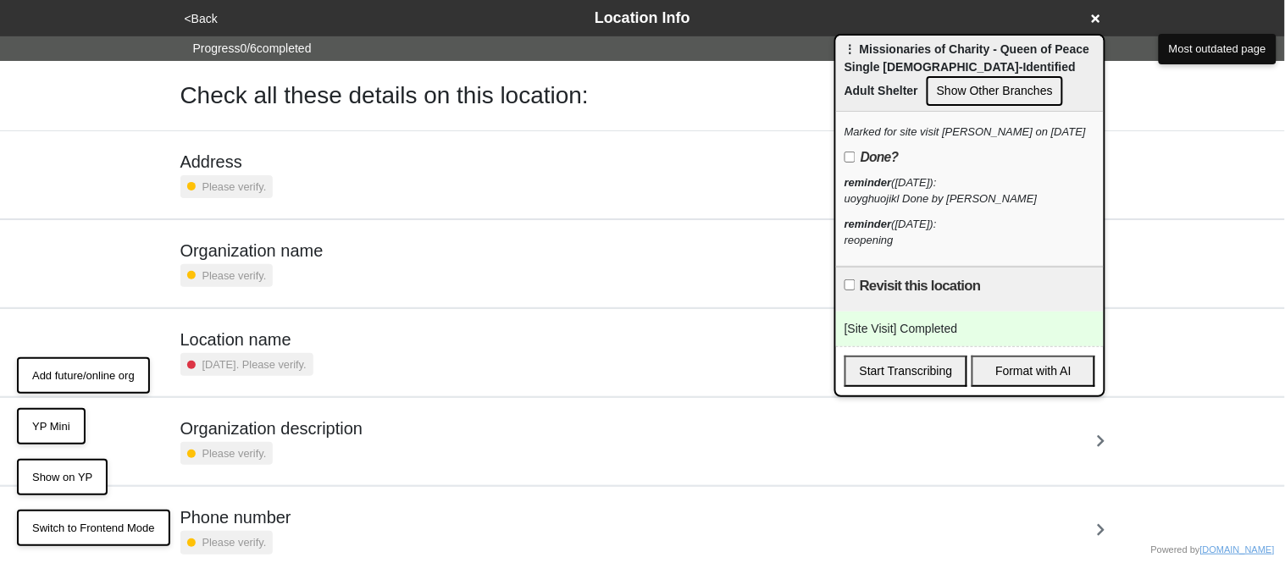
click at [66, 376] on button "Add future/online org" at bounding box center [83, 375] width 133 height 37
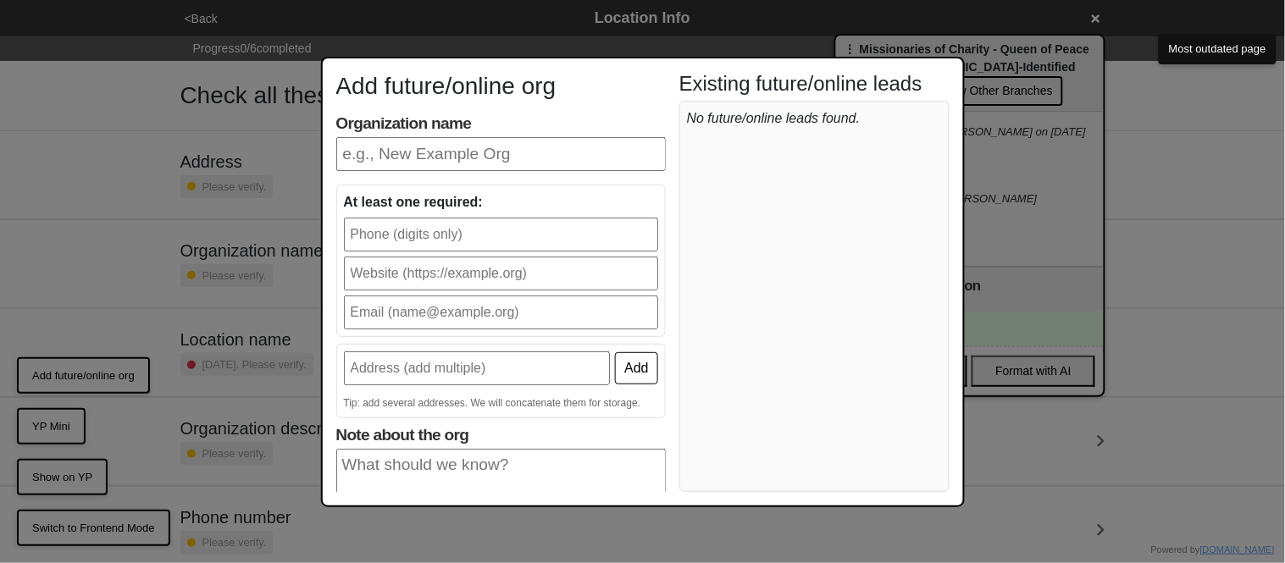
click at [474, 161] on input "Organization name" at bounding box center [500, 154] width 329 height 34
type input "rsf"
click at [470, 231] on input "text" at bounding box center [501, 235] width 314 height 34
type input "re"
click at [454, 361] on input "text" at bounding box center [477, 368] width 267 height 34
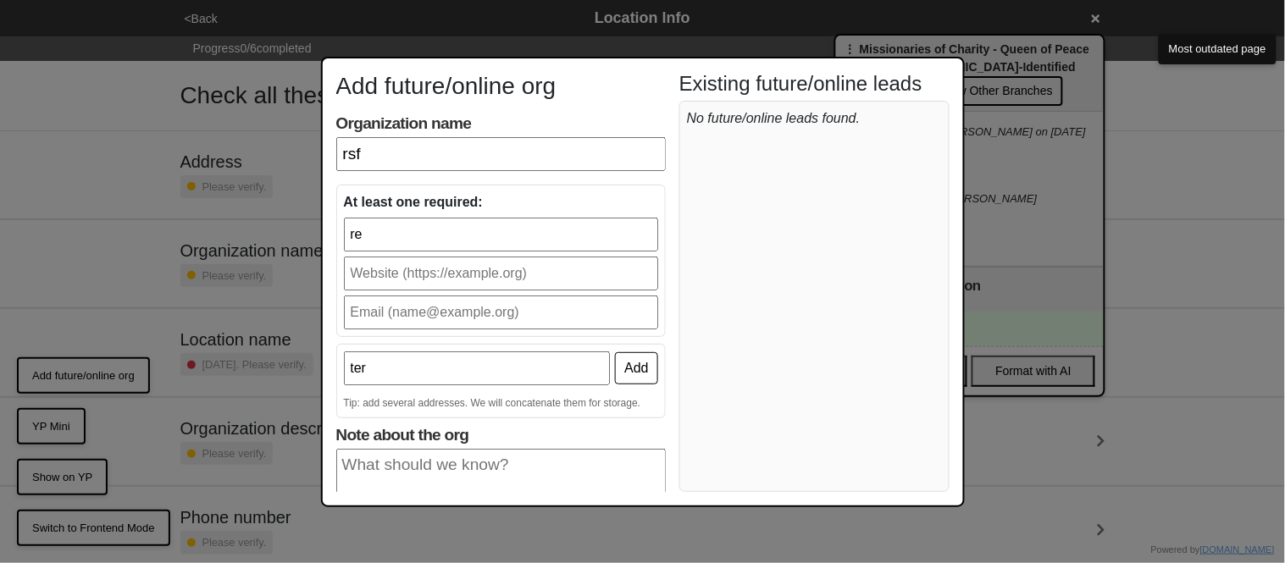
type input "ter"
click at [379, 246] on input "re" at bounding box center [501, 235] width 314 height 34
type input "r"
click at [650, 246] on input "text" at bounding box center [501, 235] width 314 height 34
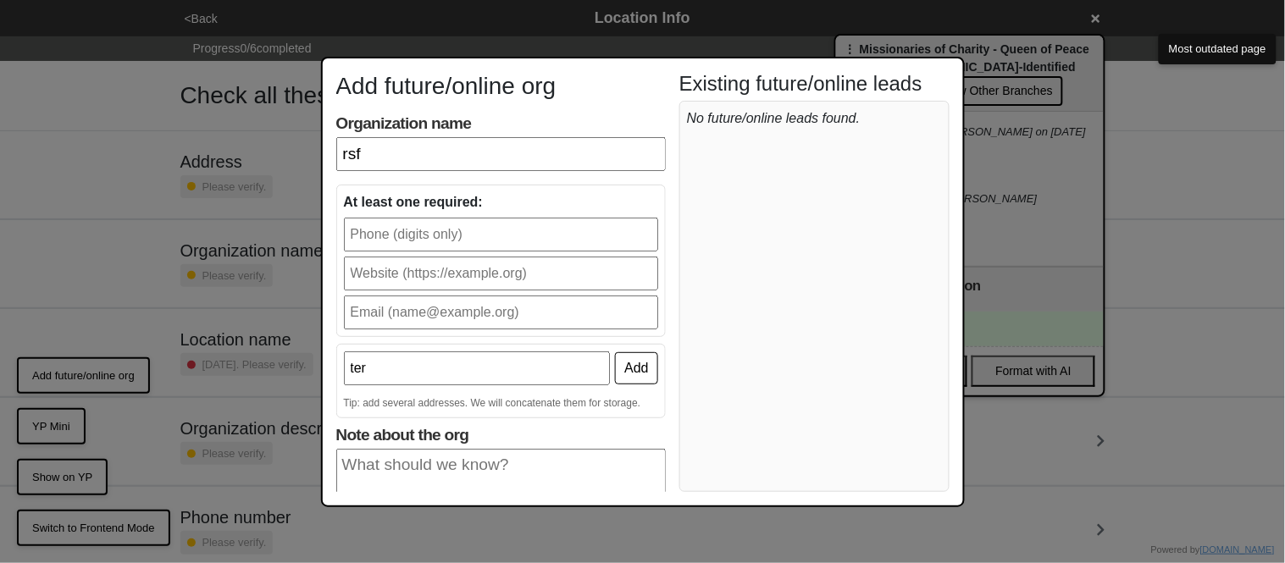
click at [658, 253] on div "At least one required:" at bounding box center [500, 261] width 329 height 152
click at [629, 412] on div "Add future/online org Organization name rsf At least one required: ter Add Tip:…" at bounding box center [500, 282] width 329 height 420
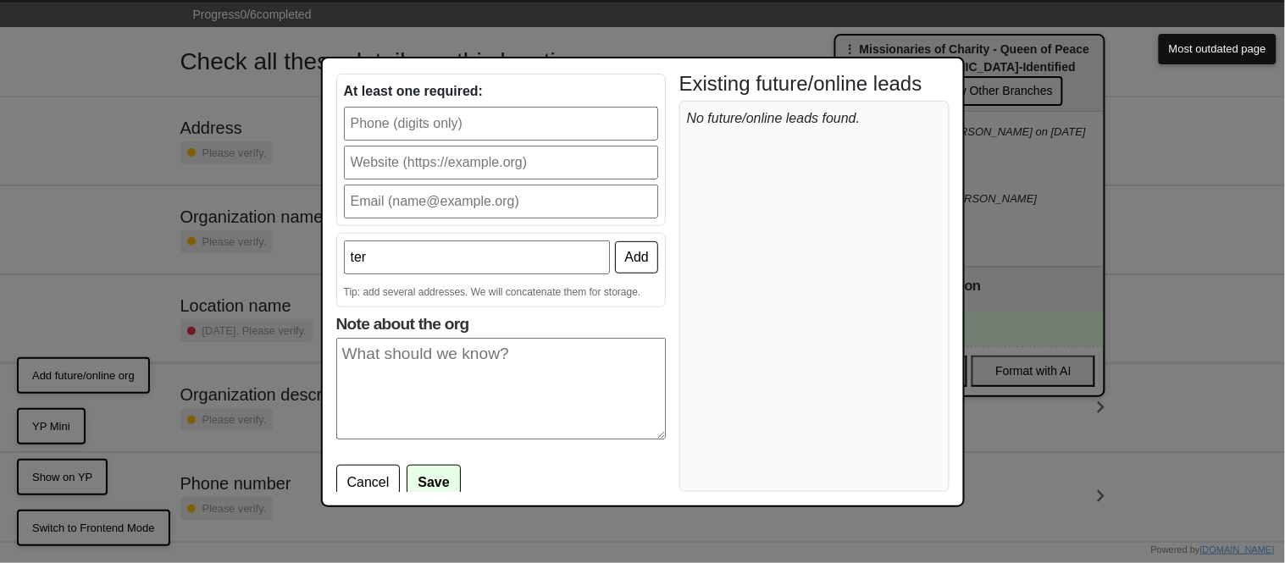
scroll to position [37, 0]
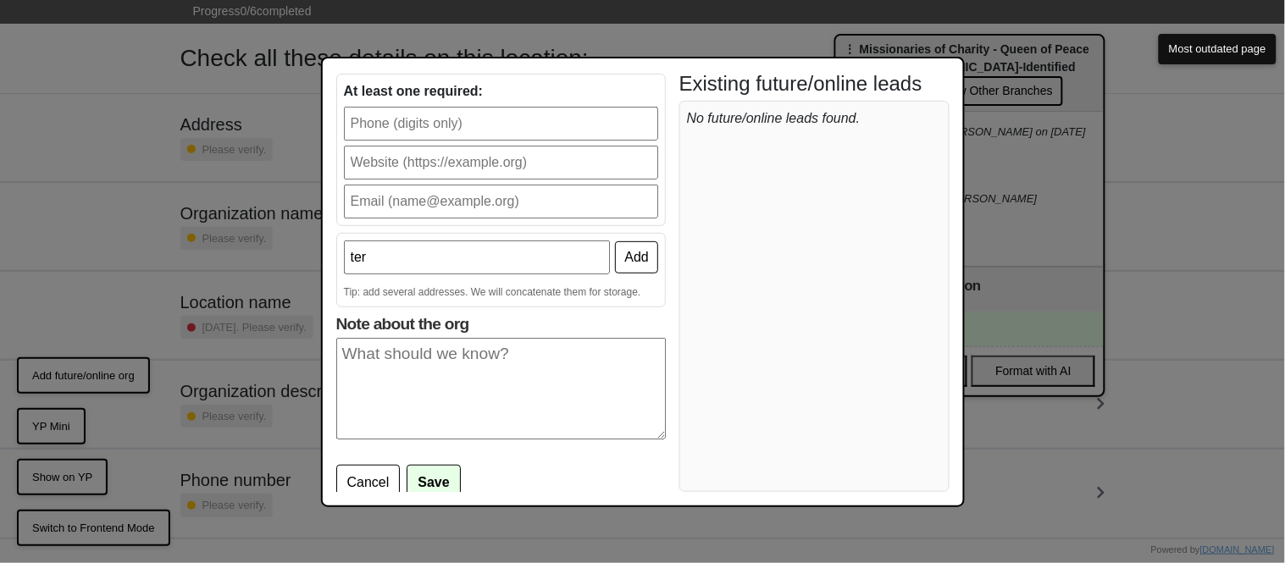
click at [426, 479] on button "Save" at bounding box center [432, 483] width 53 height 36
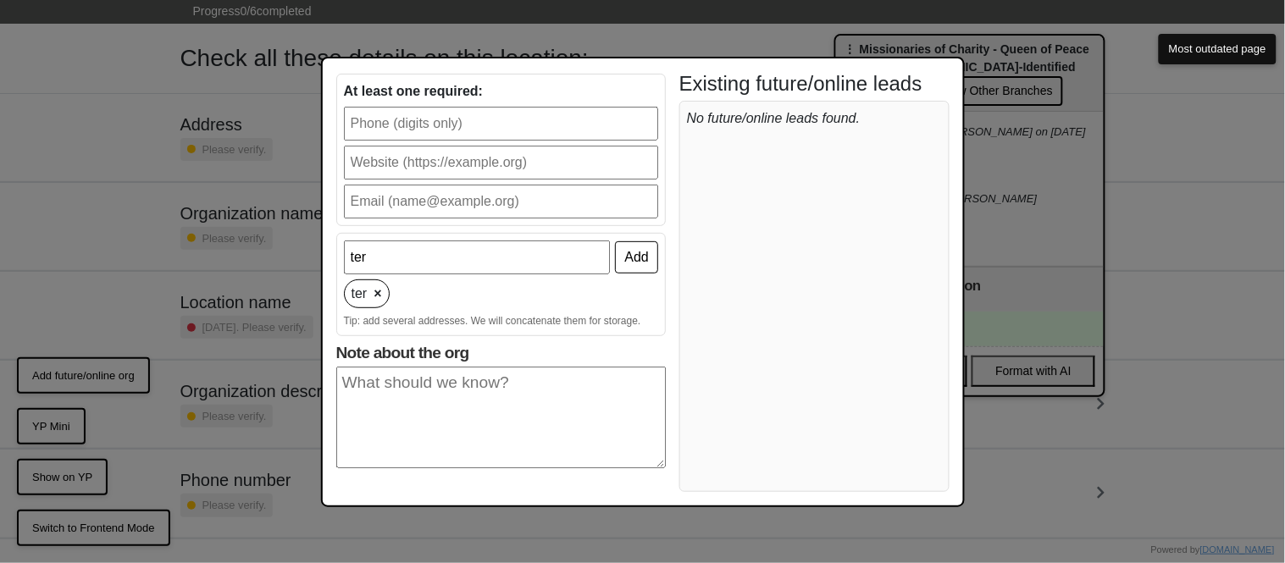
click at [437, 134] on input "text" at bounding box center [501, 124] width 314 height 34
type input "91776764065"
click at [436, 494] on button "Save" at bounding box center [432, 512] width 53 height 36
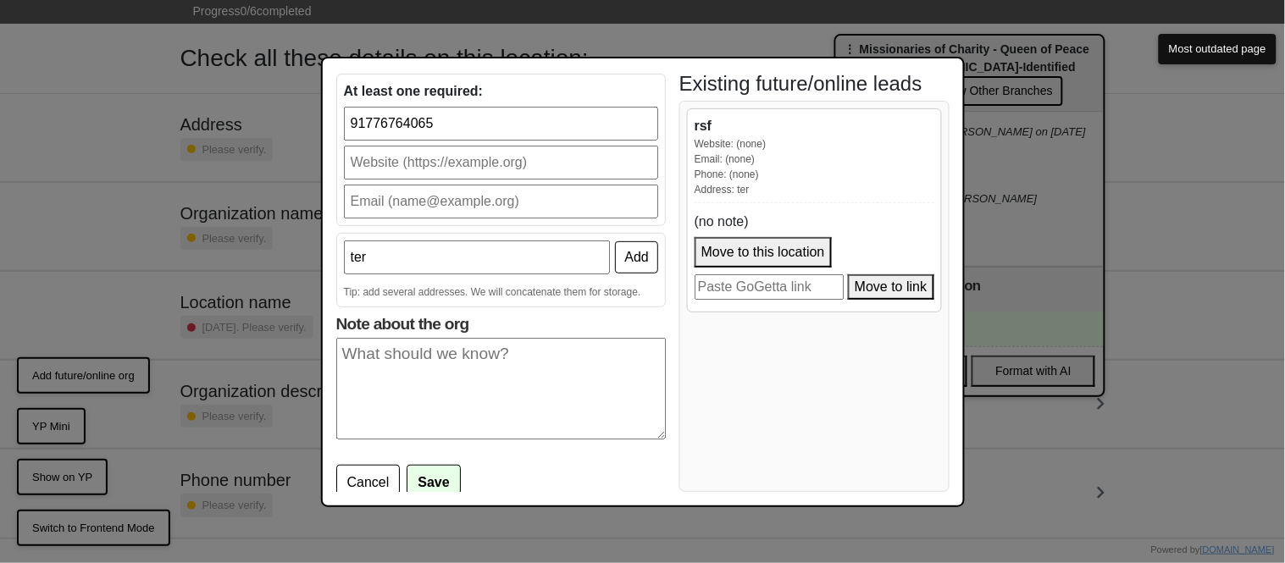
click at [770, 250] on button "Move to this location" at bounding box center [762, 252] width 137 height 30
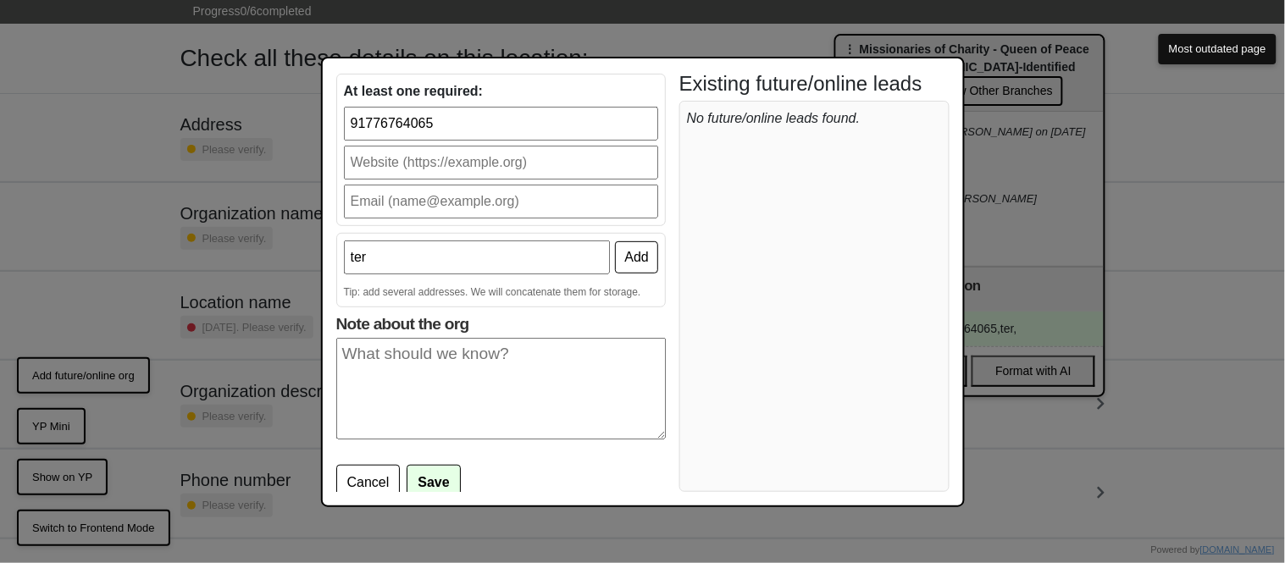
click at [1100, 169] on div "Add future/online org Organization name rsf At least one required: 91776764065 …" at bounding box center [642, 281] width 1285 height 563
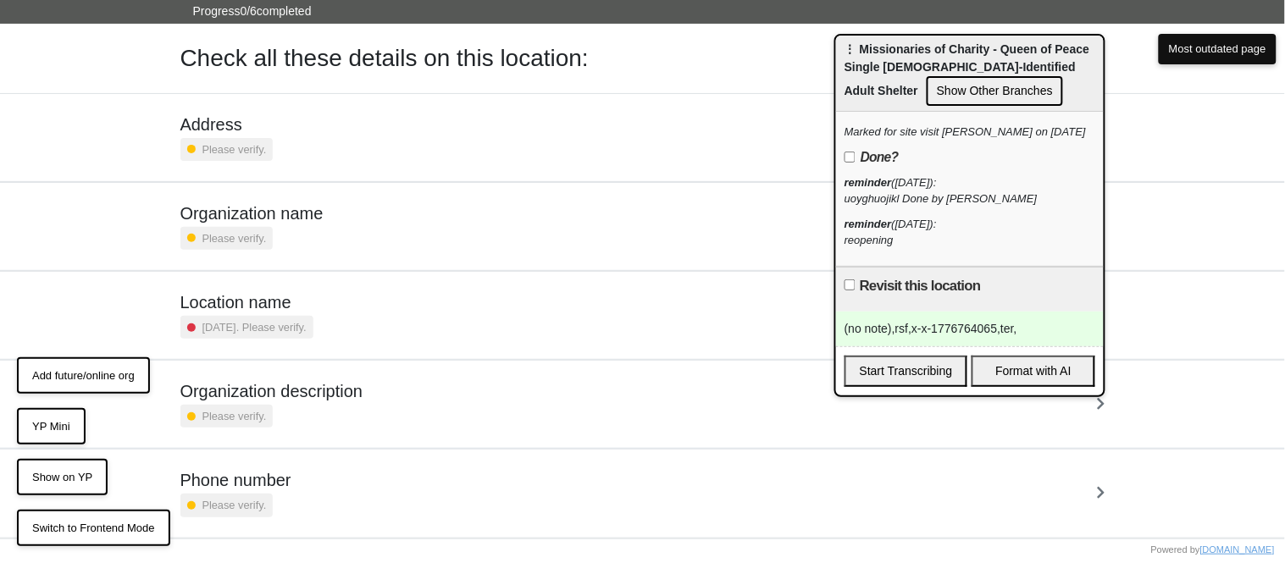
click at [931, 329] on div "(no note),rsf,x-x-1776764065,ter," at bounding box center [970, 329] width 268 height 35
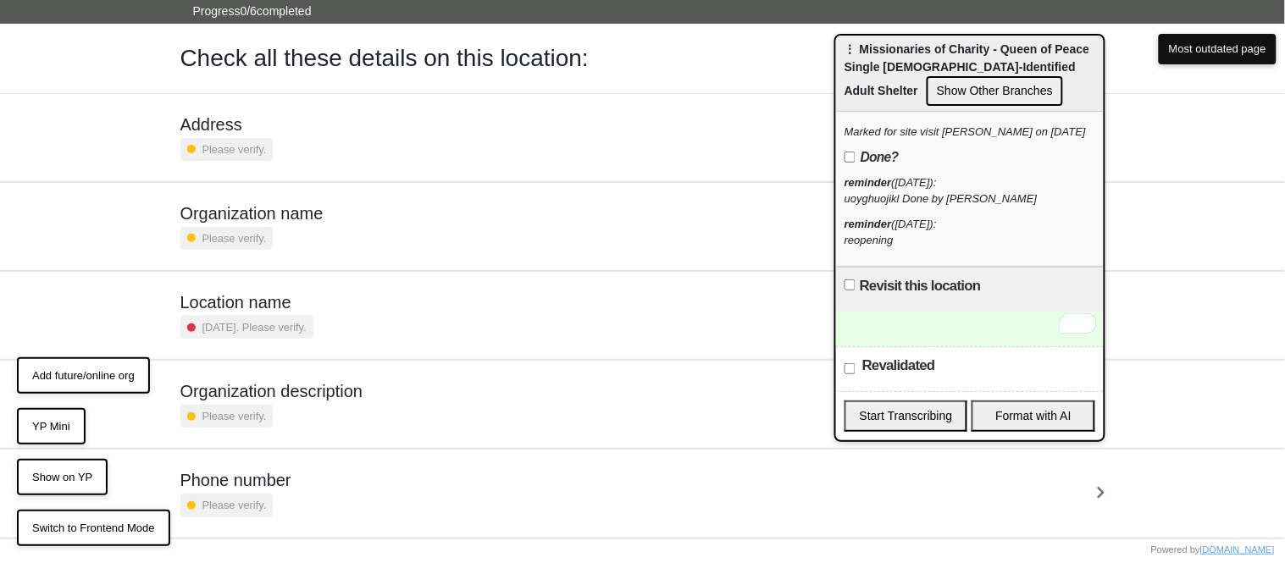
click at [67, 481] on button "Show on YP" at bounding box center [62, 477] width 91 height 37
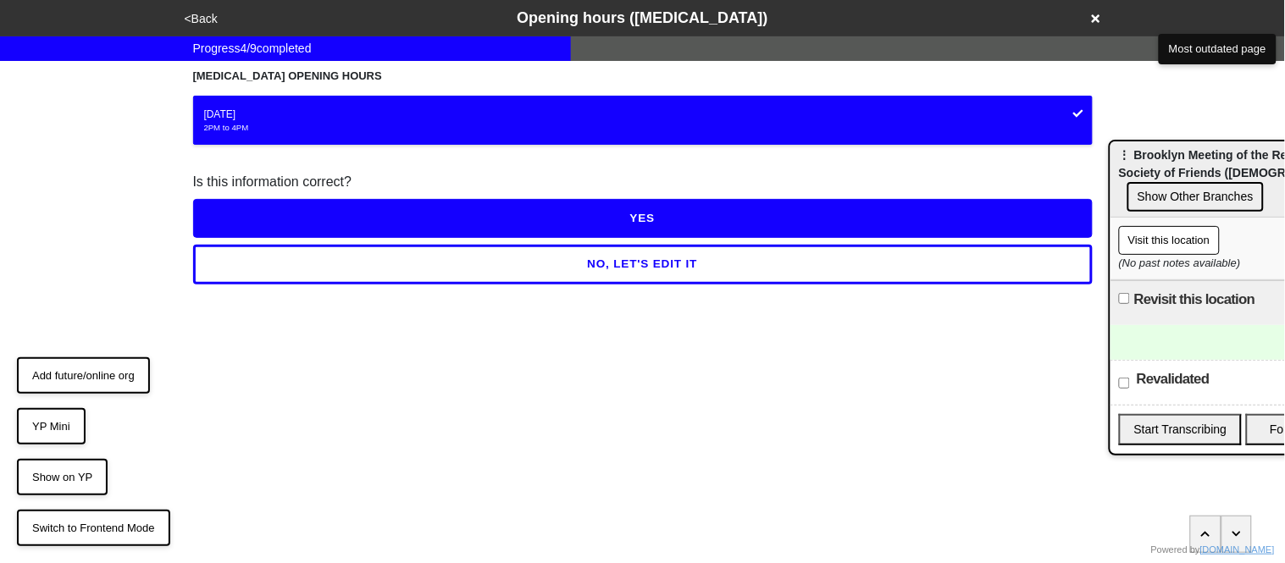
drag, startPoint x: 1009, startPoint y: 48, endPoint x: 1284, endPoint y: 154, distance: 294.1
click at [1284, 154] on div "⋮ Brooklyn Meeting of the Religious Society of Friends ([DEMOGRAPHIC_DATA]) Sho…" at bounding box center [1244, 179] width 268 height 76
click at [1202, 57] on button "Most outdated page" at bounding box center [1217, 49] width 118 height 30
